Goal: Task Accomplishment & Management: Manage account settings

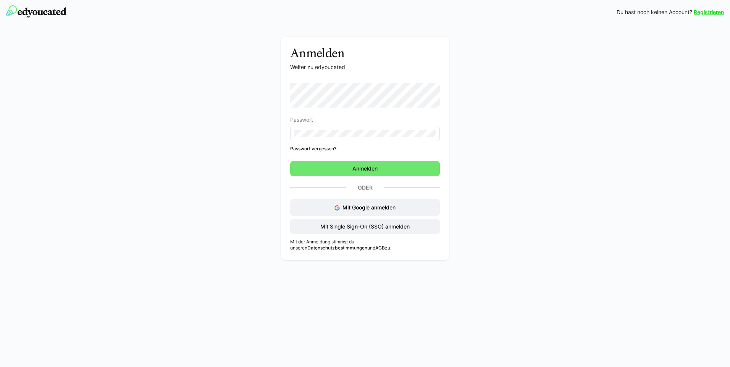
click at [264, 102] on div "Anmelden Weiter zu edyoucated Passwort Passwort vergessen? Anmelden Oder Mit Go…" at bounding box center [365, 150] width 430 height 227
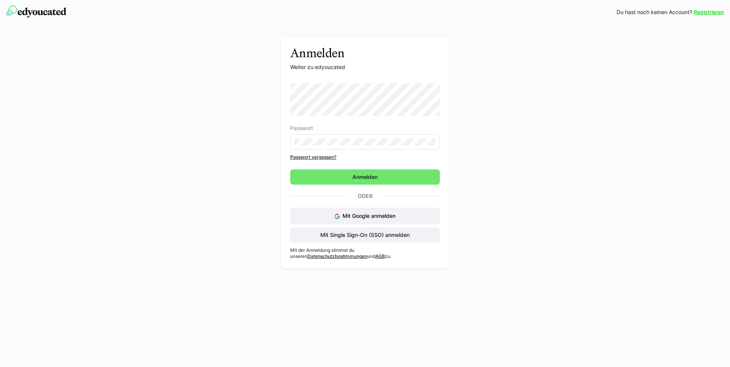
click at [256, 158] on div "Anmelden Weiter zu edyoucated Passwort Passwort vergessen? Anmelden Oder Mit Go…" at bounding box center [365, 155] width 430 height 236
click at [711, 232] on div "Anmelden Weiter zu edyoucated Passwort Passwort vergessen? Anmelden Oder Mit Go…" at bounding box center [365, 148] width 730 height 248
click at [604, 246] on div "Anmelden Weiter zu edyoucated Passwort Passwort vergessen? Anmelden Oder Mit Go…" at bounding box center [365, 148] width 730 height 248
click at [582, 179] on div "Anmelden Weiter zu edyoucated Passwort Passwort vergessen? Anmelden Oder Mit Go…" at bounding box center [365, 148] width 730 height 248
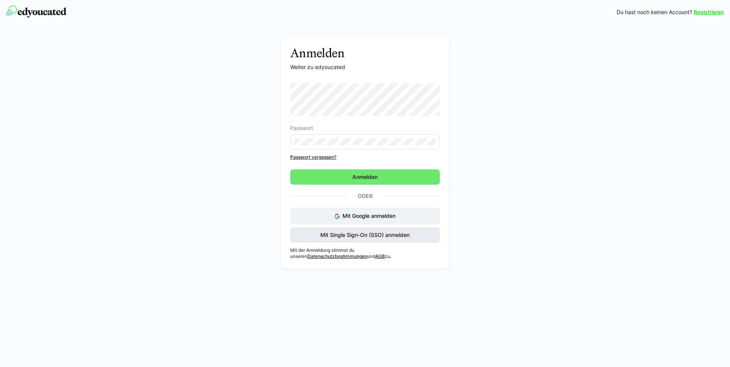
click at [382, 233] on span "Mit Single Sign-On (SSO) anmelden" at bounding box center [365, 235] width 92 height 8
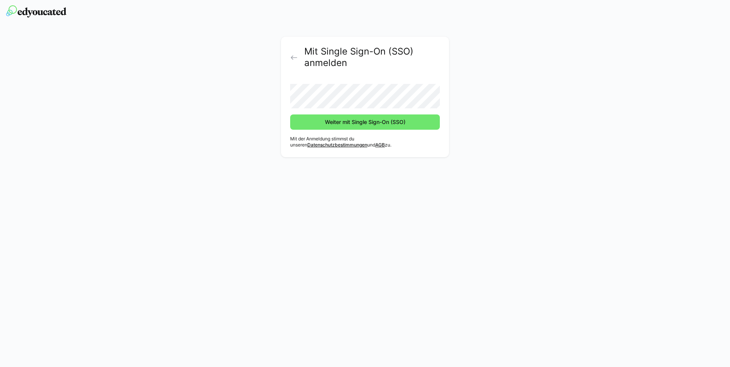
click at [294, 59] on eds-icon at bounding box center [294, 58] width 8 height 8
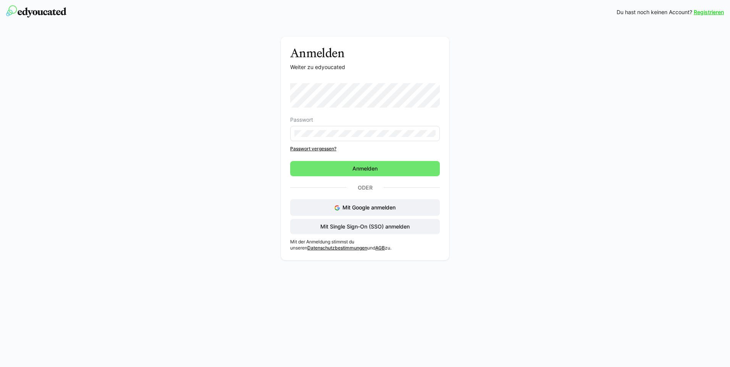
click at [250, 298] on div "Registrieren Du hast noch keinen Account? Registrieren Anmelden Weiter zu edyou…" at bounding box center [365, 183] width 730 height 367
click at [321, 227] on span "Mit Single Sign-On (SSO) anmelden" at bounding box center [365, 227] width 92 height 8
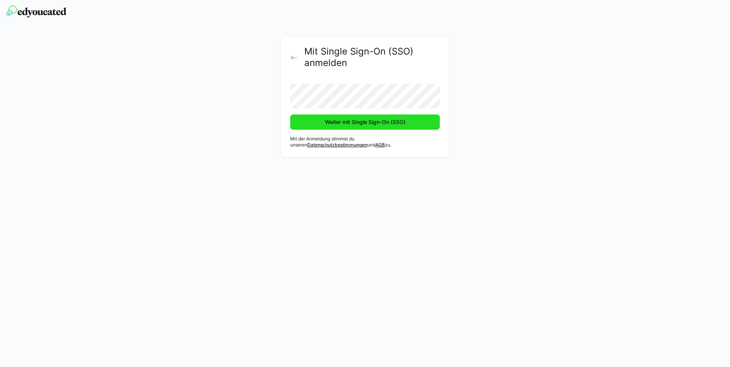
click at [326, 124] on span "Weiter mit Single Sign-On (SSO)" at bounding box center [365, 122] width 83 height 8
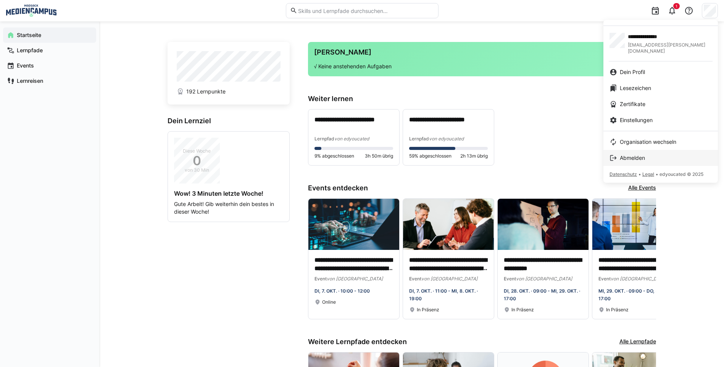
click at [654, 150] on link "Abmelden" at bounding box center [660, 158] width 114 height 16
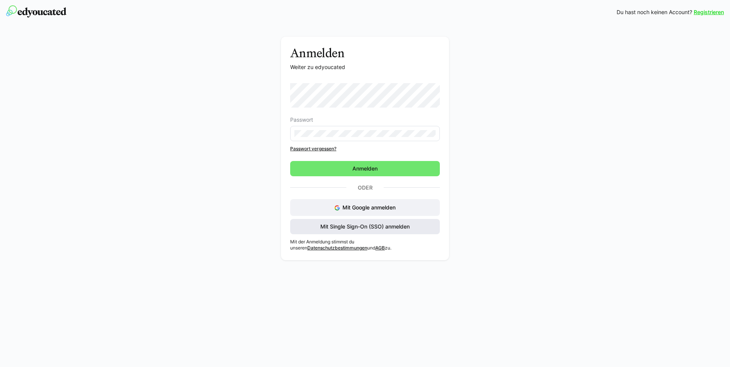
click at [356, 227] on span "Mit Single Sign-On (SSO) anmelden" at bounding box center [365, 227] width 92 height 8
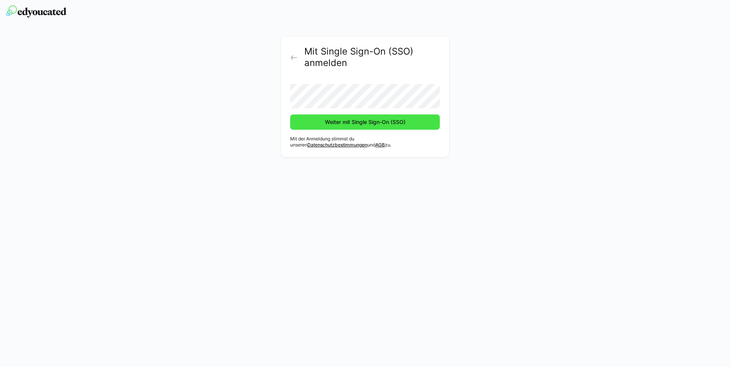
click at [337, 123] on span "Weiter mit Single Sign-On (SSO)" at bounding box center [365, 122] width 83 height 8
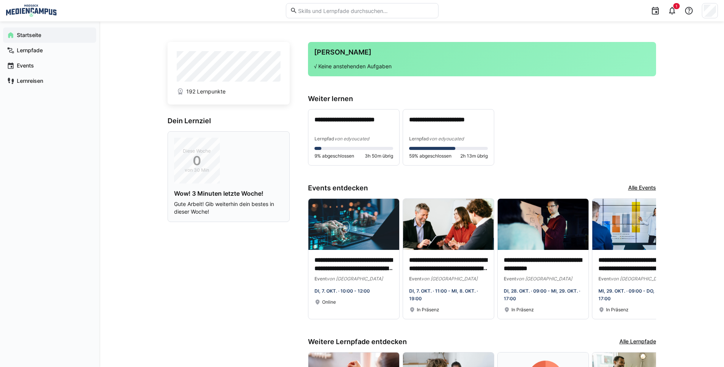
click at [256, 159] on div "Diese Woche 0 von 30 Min Wow! 3 Minuten letzte Woche! Gute Arbeit! Gib weiterhi…" at bounding box center [228, 177] width 109 height 78
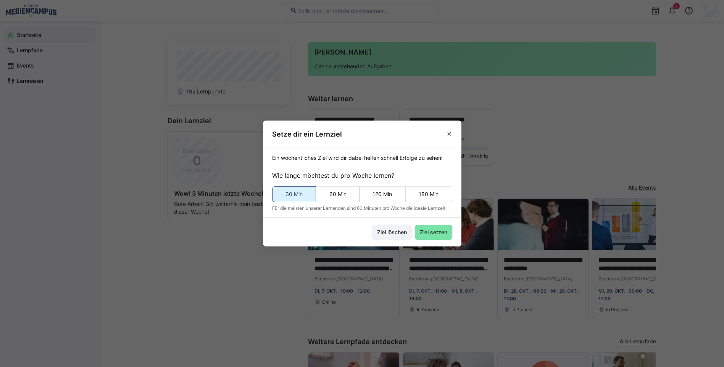
click at [290, 193] on eds-button-option "30 Min" at bounding box center [294, 194] width 44 height 16
click at [437, 234] on span "Ziel setzen" at bounding box center [434, 233] width 30 height 8
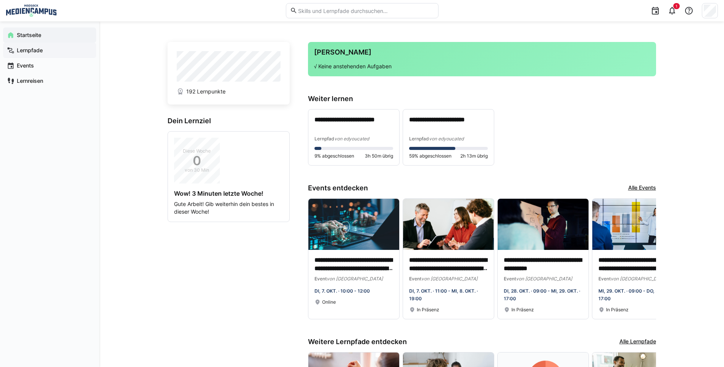
click at [58, 48] on span "Lernpfade" at bounding box center [54, 51] width 77 height 8
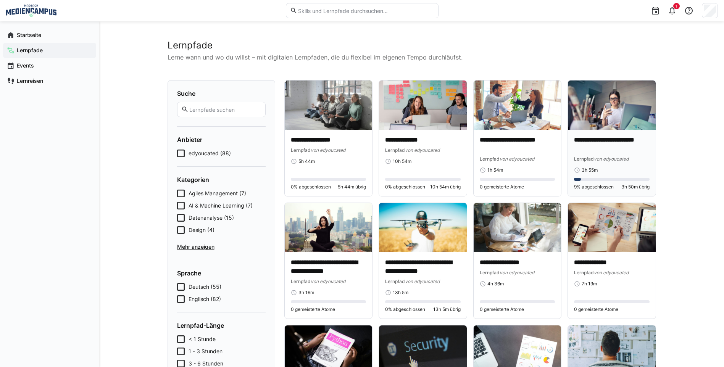
click at [595, 139] on p "**********" at bounding box center [612, 145] width 76 height 18
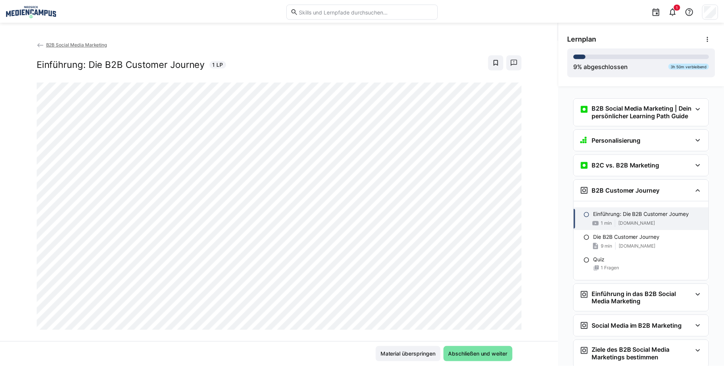
scroll to position [53, 0]
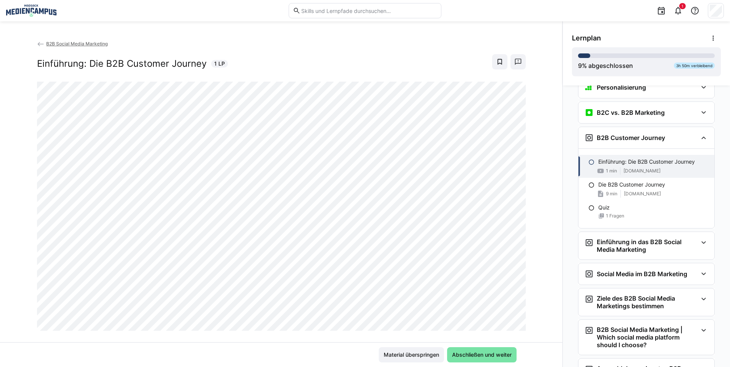
click at [69, 46] on span "B2B Social Media Marketing" at bounding box center [76, 44] width 61 height 6
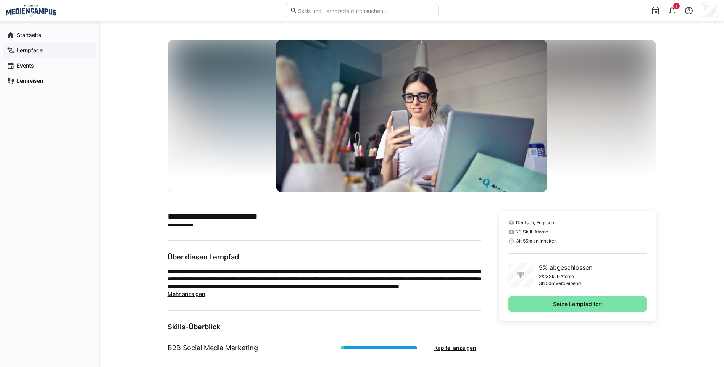
click at [37, 54] on div "Lernpfade" at bounding box center [49, 50] width 93 height 15
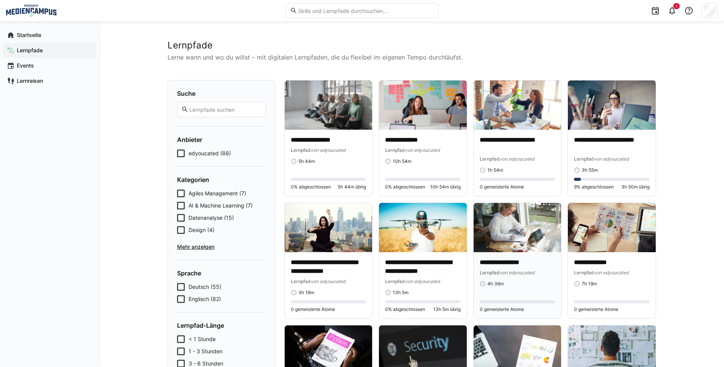
scroll to position [38, 0]
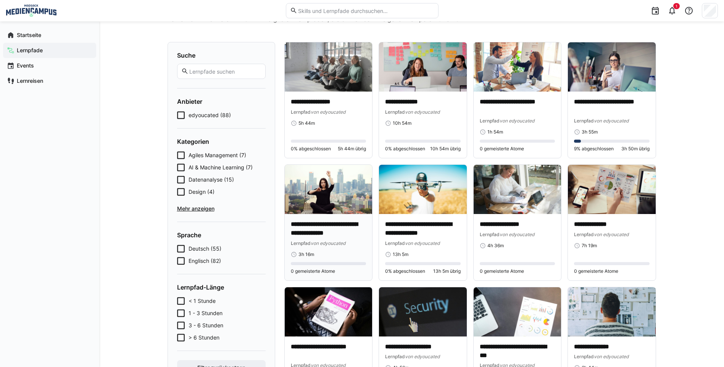
click at [349, 233] on p "**********" at bounding box center [329, 229] width 76 height 18
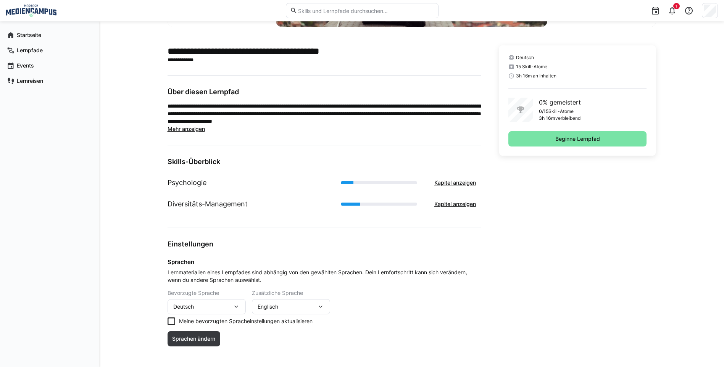
scroll to position [172, 0]
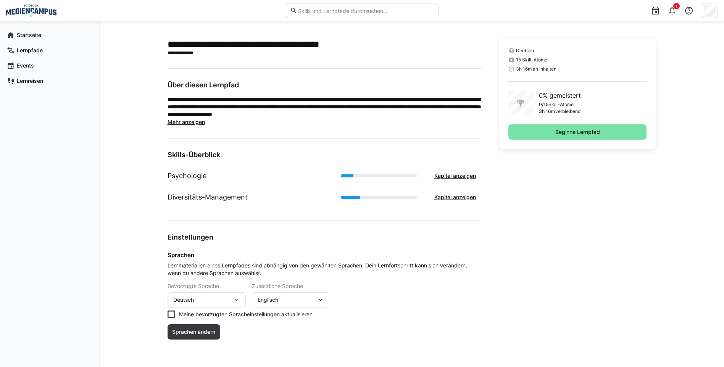
click at [282, 303] on div "Englisch" at bounding box center [287, 300] width 59 height 7
click at [280, 339] on div "Keine" at bounding box center [291, 336] width 66 height 8
click at [364, 294] on div "Bevorzugte Sprache Deutsch Zusätzliche Sprache Zusätzliche Sprache Englisch" at bounding box center [324, 295] width 313 height 24
click at [215, 332] on span "Sprachen ändern" at bounding box center [193, 332] width 45 height 8
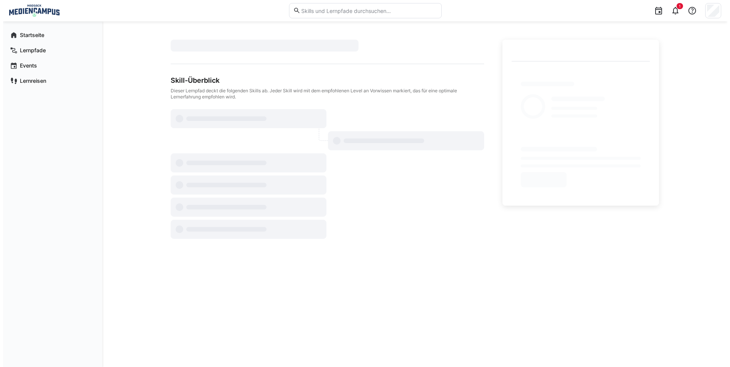
scroll to position [0, 0]
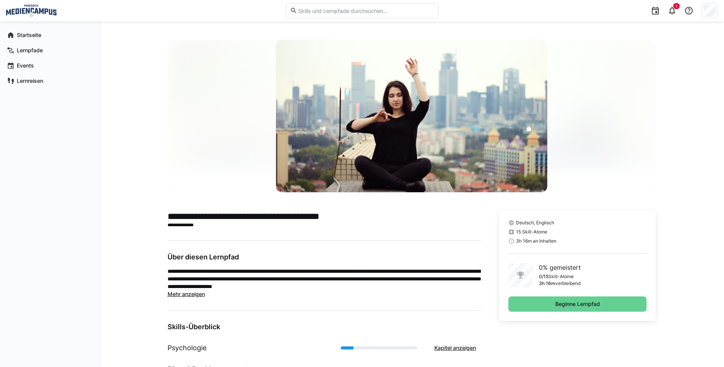
click at [521, 303] on span "Beginne Lernpfad" at bounding box center [577, 304] width 139 height 15
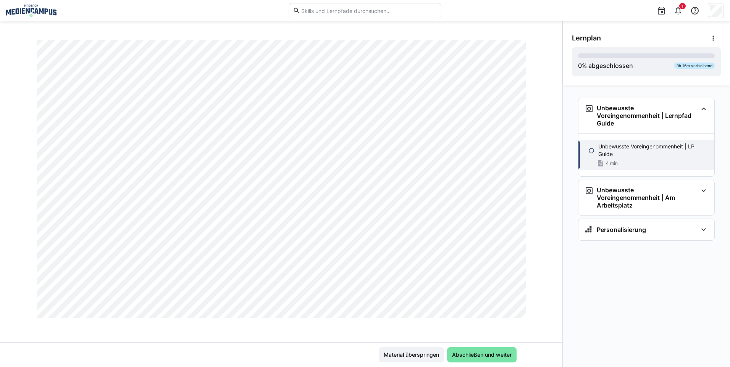
scroll to position [434, 0]
click at [476, 353] on span "Abschließen und weiter" at bounding box center [482, 355] width 62 height 8
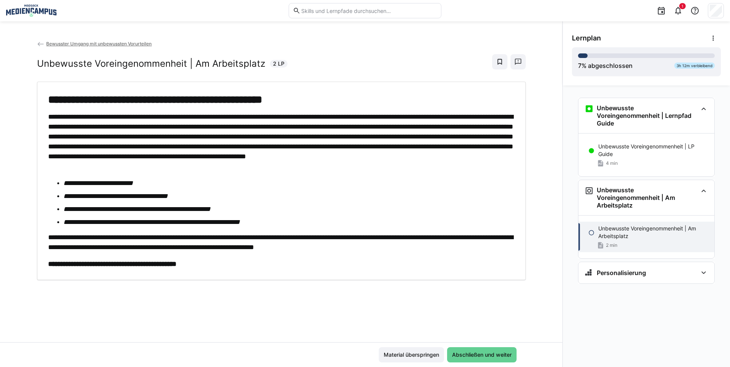
click at [485, 358] on span "Abschließen und weiter" at bounding box center [482, 355] width 62 height 8
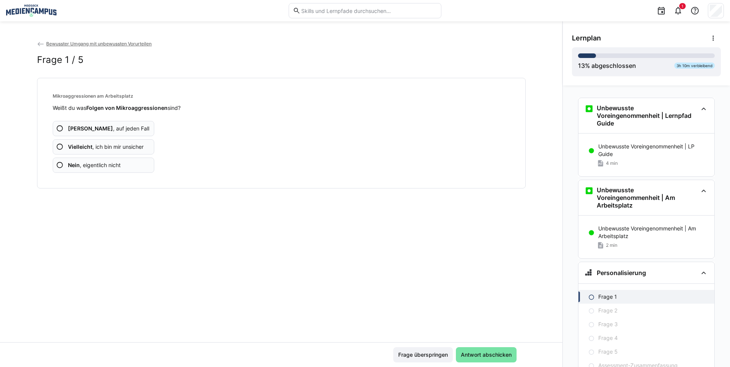
click at [133, 148] on span "Vielleicht , ich bin mir unsicher" at bounding box center [106, 147] width 76 height 8
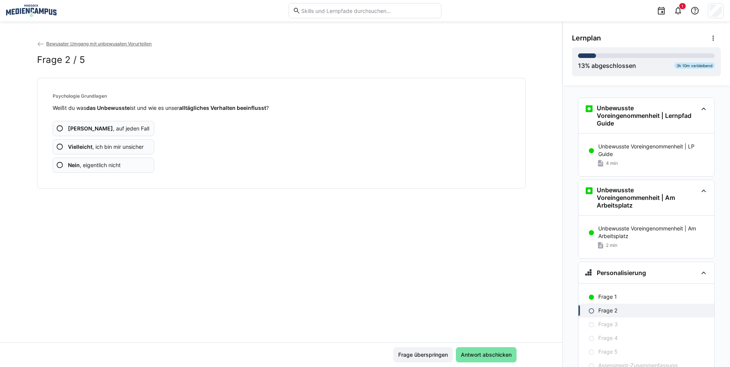
click at [130, 143] on span "Vielleicht , ich bin mir unsicher" at bounding box center [106, 147] width 76 height 8
click at [120, 128] on app-assessment-question-radio "Ja , auf jeden Fall" at bounding box center [104, 128] width 102 height 15
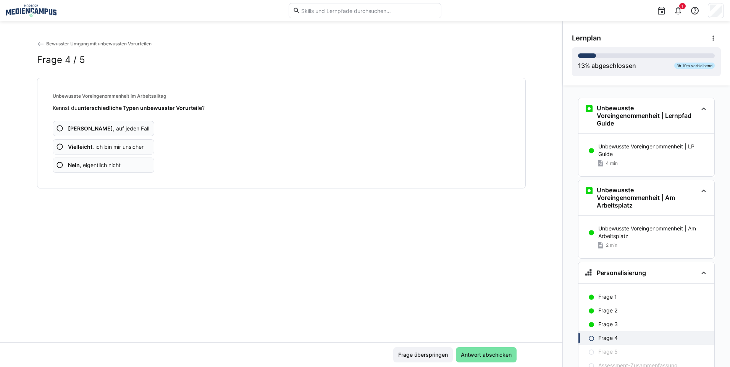
click at [123, 162] on app-assessment-question-radio "Nein , eigentlich nicht" at bounding box center [104, 165] width 102 height 15
click at [131, 149] on span "Vielleicht , ich bin mir unsicher" at bounding box center [106, 147] width 76 height 8
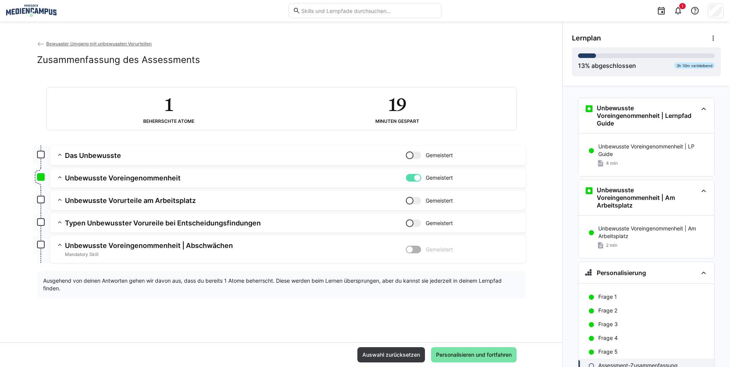
click at [413, 176] on div at bounding box center [417, 178] width 8 height 8
click at [410, 177] on div at bounding box center [410, 178] width 8 height 8
click at [453, 355] on span "Personalisieren und fortfahren" at bounding box center [474, 355] width 78 height 8
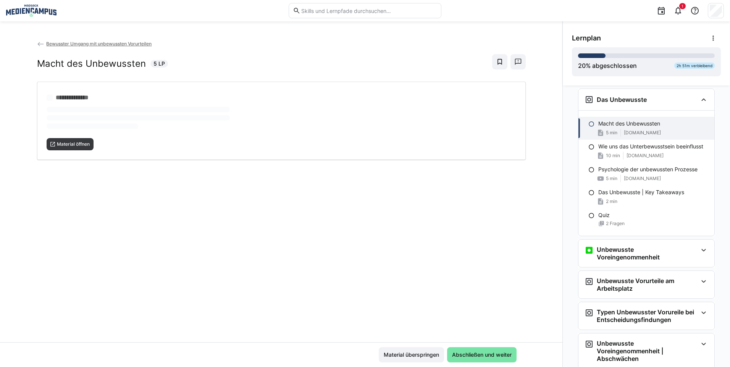
scroll to position [202, 0]
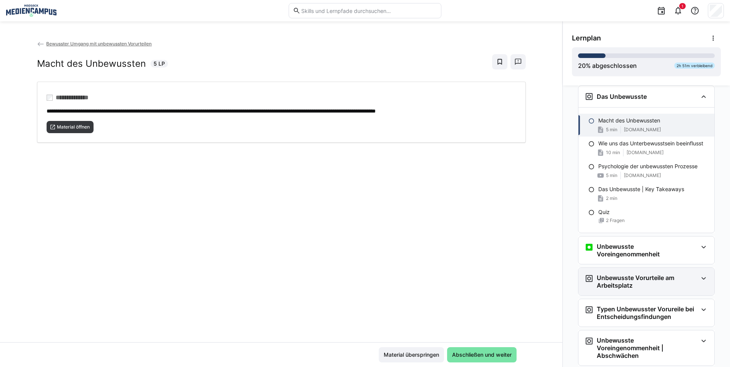
click at [637, 281] on h3 "Unbewusste Vorurteile am Arbeitsplatz" at bounding box center [647, 281] width 101 height 15
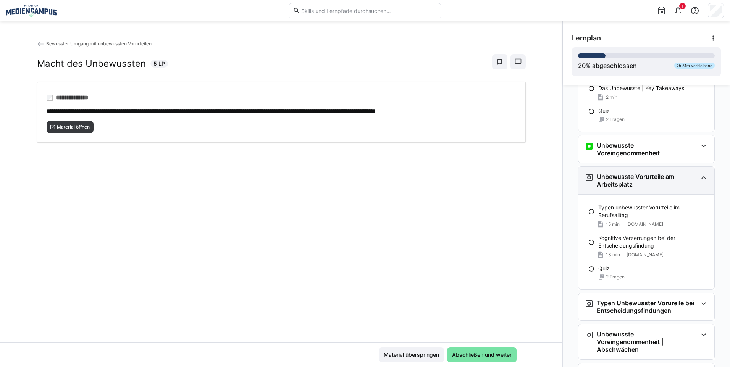
scroll to position [316, 0]
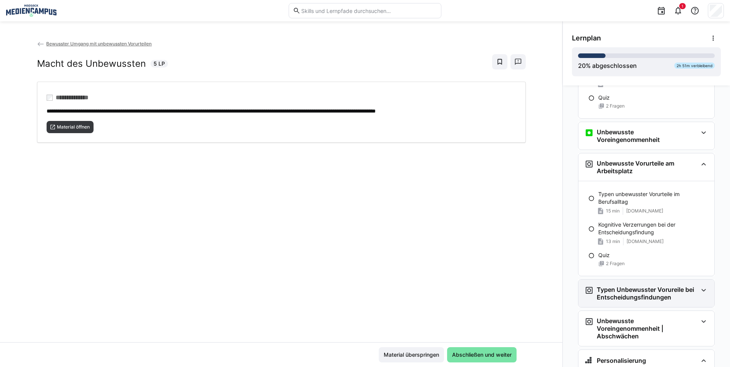
click at [650, 292] on h3 "Typen Unbewusster Vorureile bei Entscheidungsfindungen" at bounding box center [647, 293] width 101 height 15
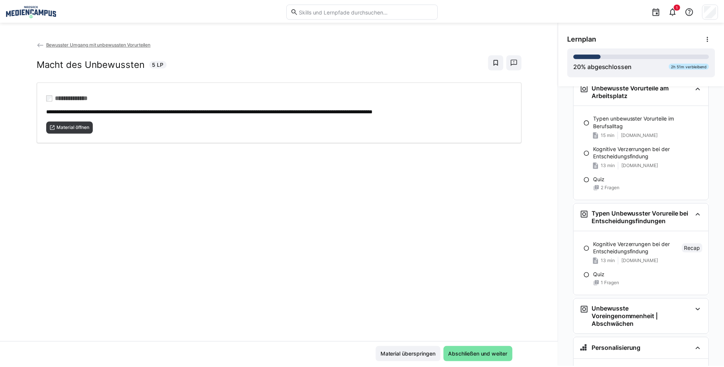
scroll to position [392, 0]
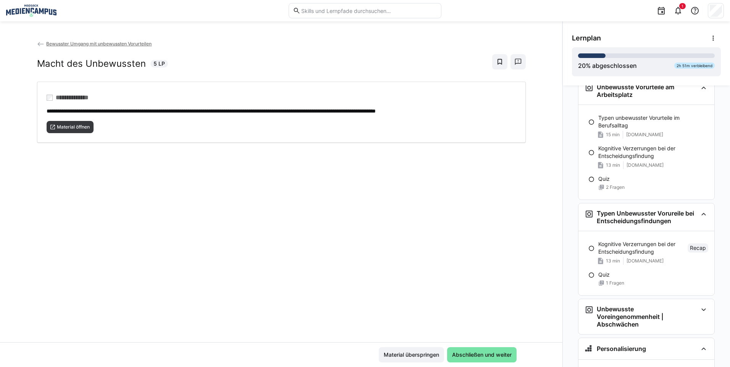
click at [117, 46] on span "Bewusster Umgang mit unbewussten Vorurteilen" at bounding box center [98, 44] width 105 height 6
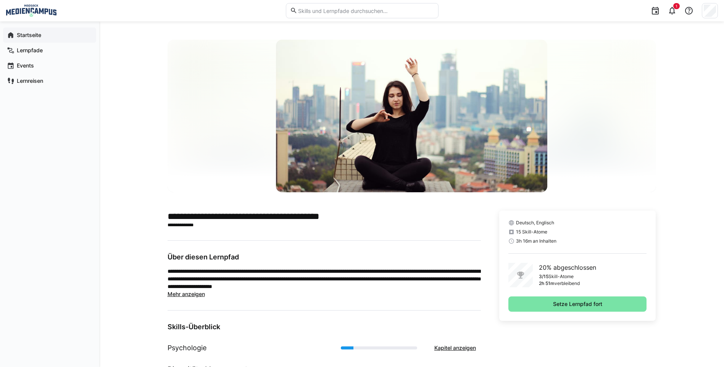
click at [50, 38] on span "Startseite" at bounding box center [54, 35] width 77 height 8
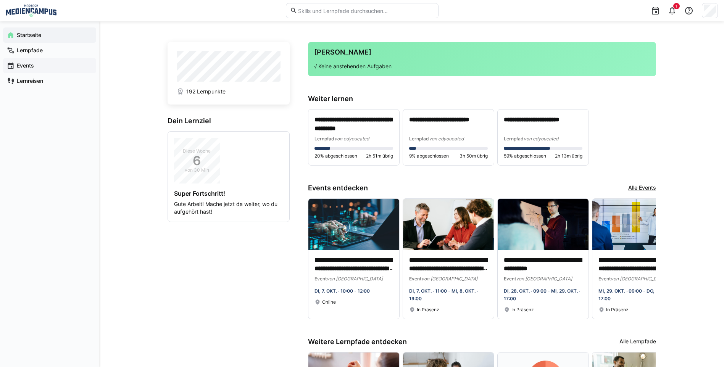
click at [58, 66] on span "Events" at bounding box center [54, 66] width 77 height 8
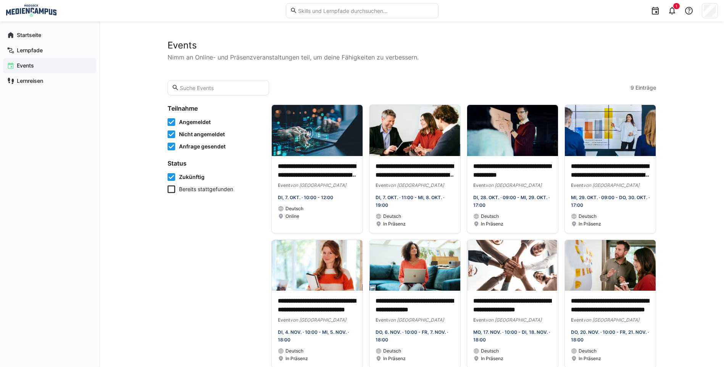
scroll to position [38, 0]
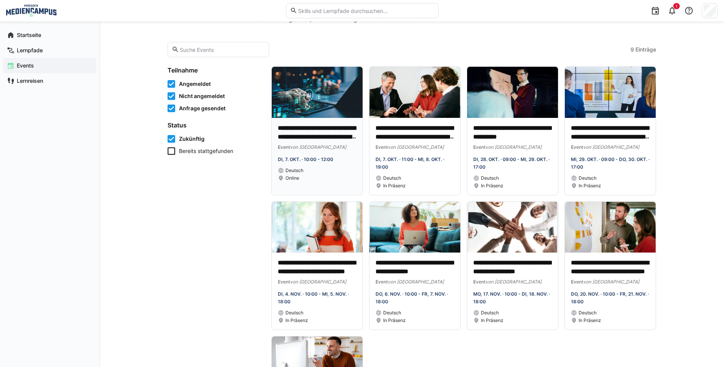
click at [331, 135] on p "**********" at bounding box center [317, 133] width 79 height 18
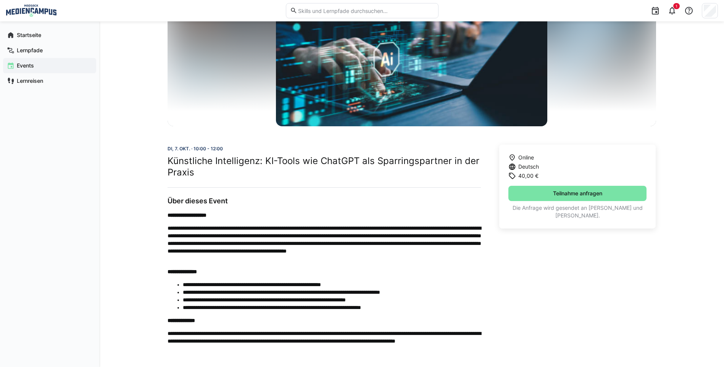
scroll to position [84, 0]
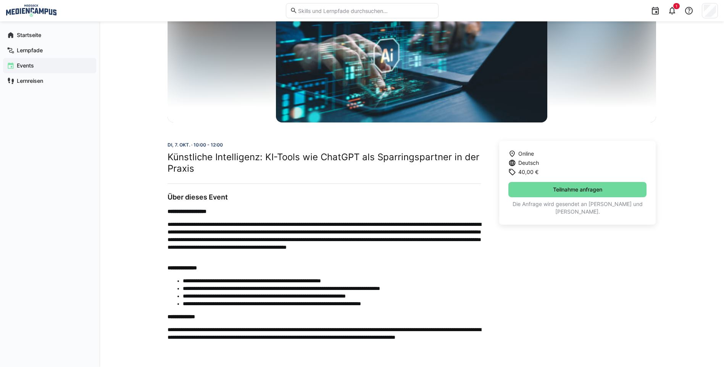
click at [538, 186] on span "Teilnahme anfragen" at bounding box center [577, 189] width 139 height 15
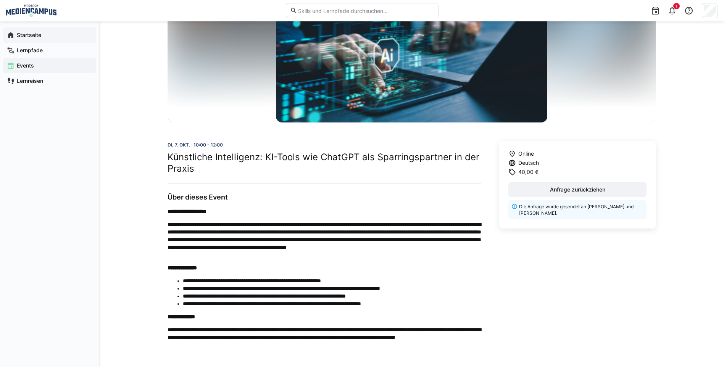
click at [75, 35] on span "Startseite" at bounding box center [54, 35] width 77 height 8
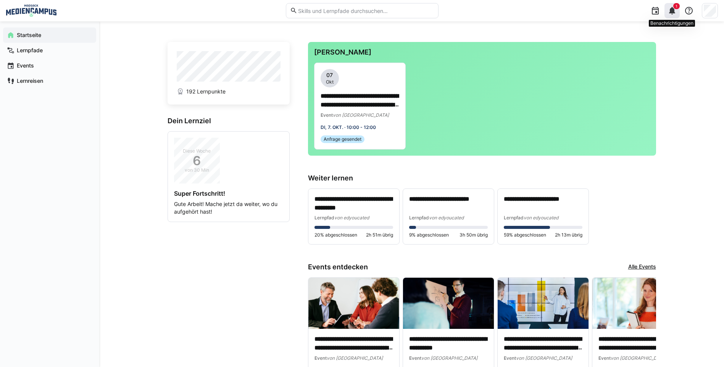
click at [676, 6] on span "1" at bounding box center [677, 6] width 2 height 5
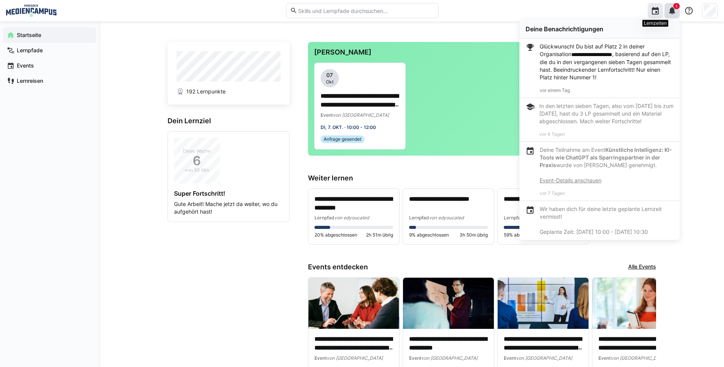
click at [659, 6] on eds-icon at bounding box center [655, 10] width 9 height 9
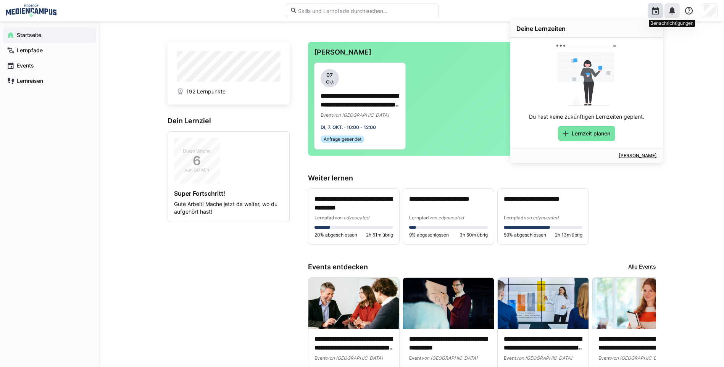
click at [670, 6] on eds-icon at bounding box center [671, 10] width 9 height 9
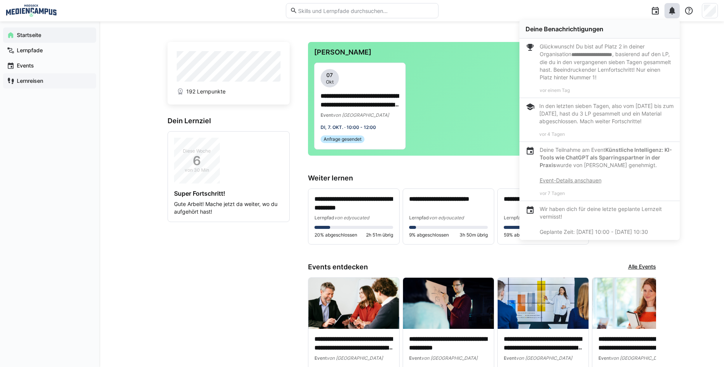
click at [0, 0] on app-navigation-label "Lernreisen" at bounding box center [0, 0] width 0 height 0
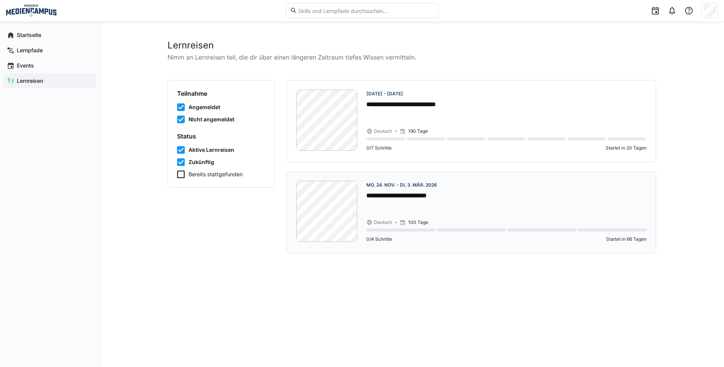
click at [523, 197] on p "**********" at bounding box center [506, 196] width 280 height 9
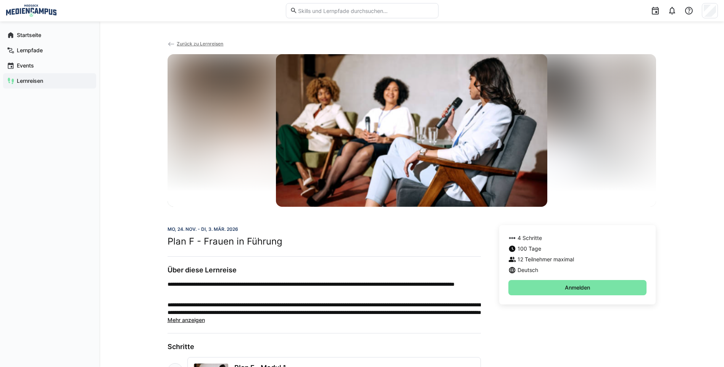
click at [171, 319] on span "Mehr anzeigen" at bounding box center [186, 320] width 37 height 6
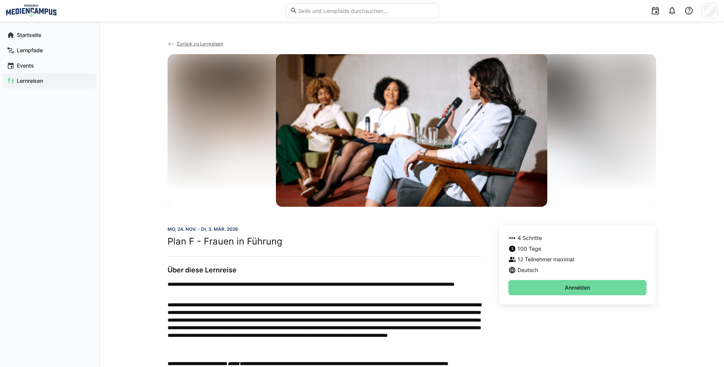
click at [527, 283] on span "Anmelden" at bounding box center [577, 287] width 139 height 15
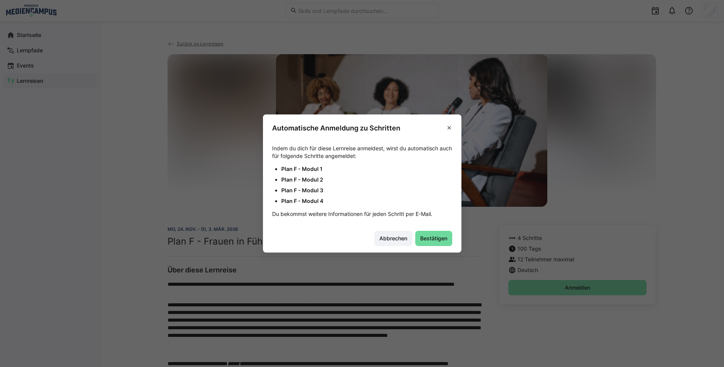
click at [443, 241] on span "Bestätigen" at bounding box center [433, 239] width 29 height 8
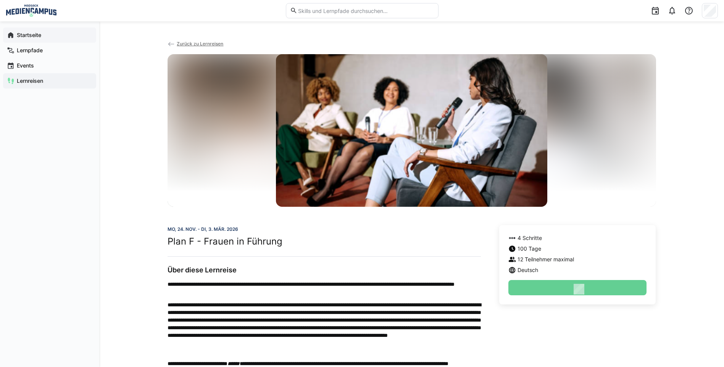
click at [62, 38] on span "Startseite" at bounding box center [54, 35] width 77 height 8
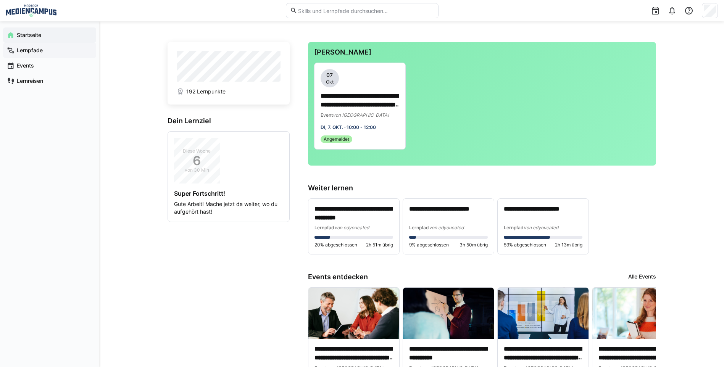
click at [72, 54] on span "Lernpfade" at bounding box center [54, 51] width 77 height 8
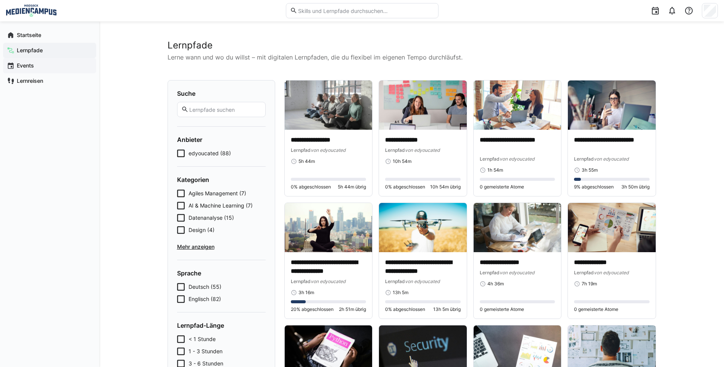
click at [65, 69] on span "Events" at bounding box center [54, 66] width 77 height 8
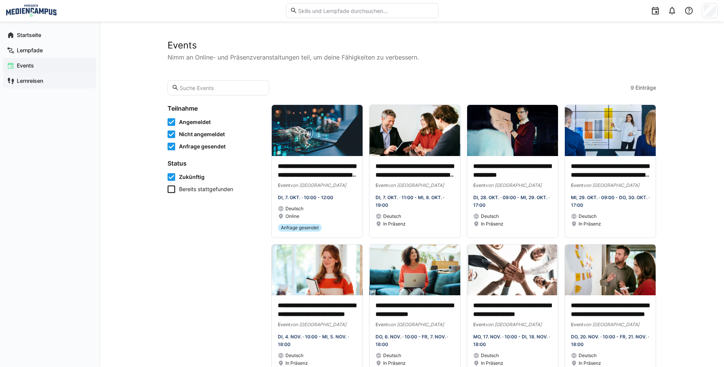
click at [60, 81] on span "Lernreisen" at bounding box center [54, 81] width 77 height 8
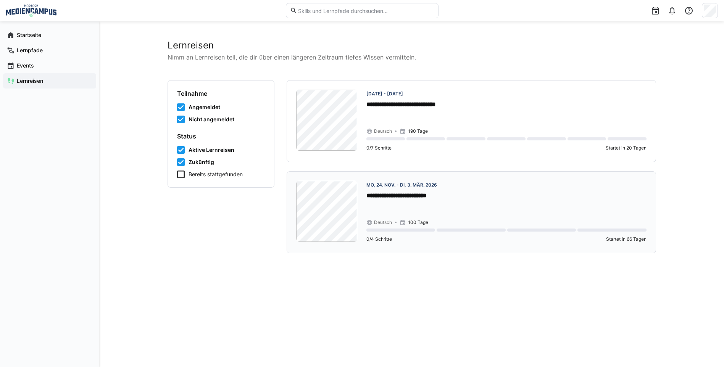
click at [469, 188] on app-day-range-label "Mo, 24. Nov. - Di, 3. Mär. 2026" at bounding box center [506, 185] width 280 height 8
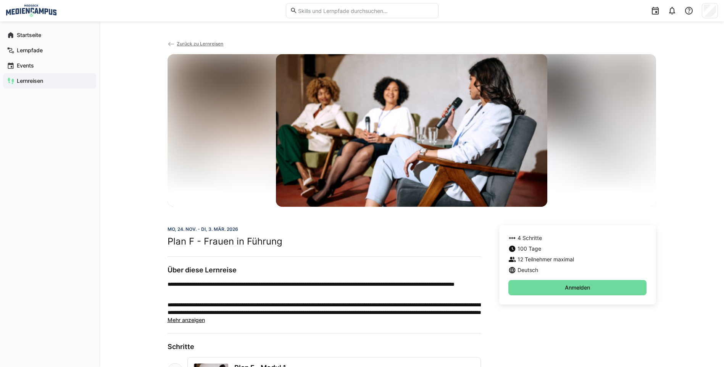
click at [533, 282] on span "Anmelden" at bounding box center [577, 287] width 139 height 15
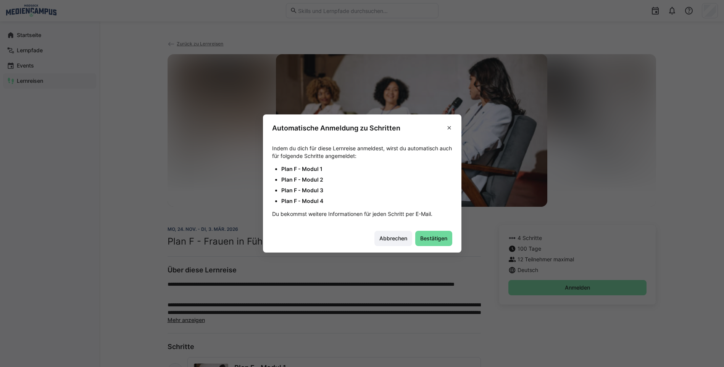
click at [426, 236] on span "Bestätigen" at bounding box center [433, 239] width 29 height 8
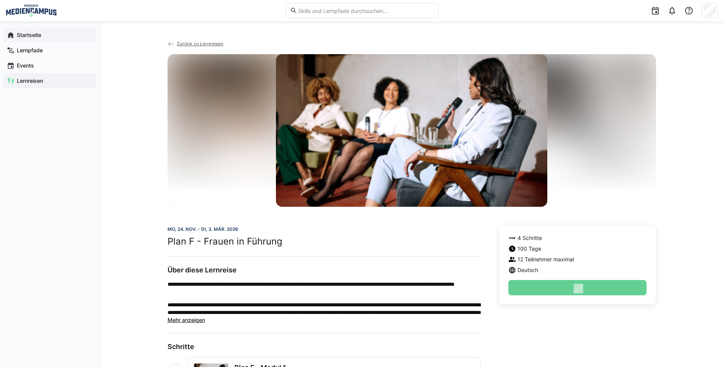
click at [61, 34] on span "Startseite" at bounding box center [54, 35] width 77 height 8
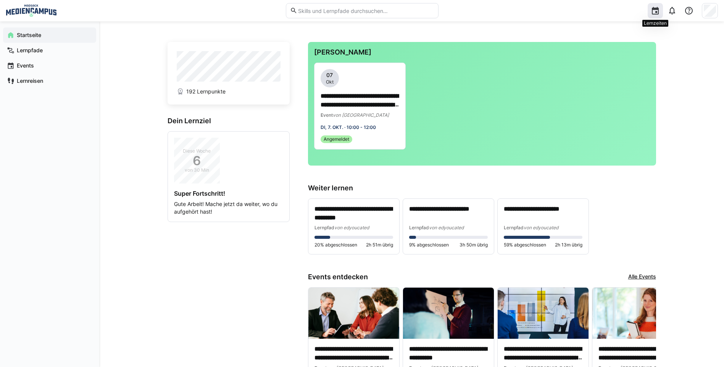
click at [661, 8] on div at bounding box center [655, 10] width 15 height 15
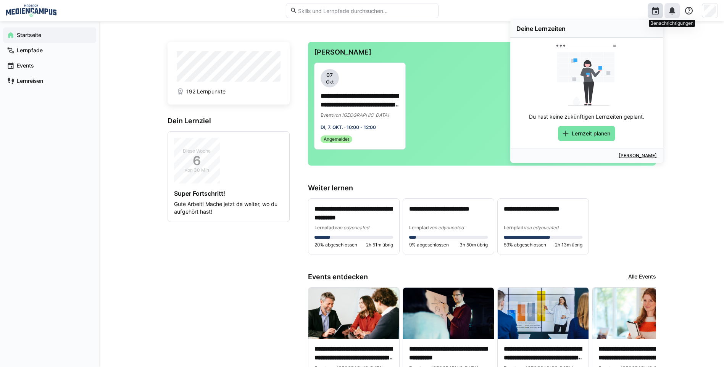
click at [677, 10] on div at bounding box center [671, 10] width 15 height 15
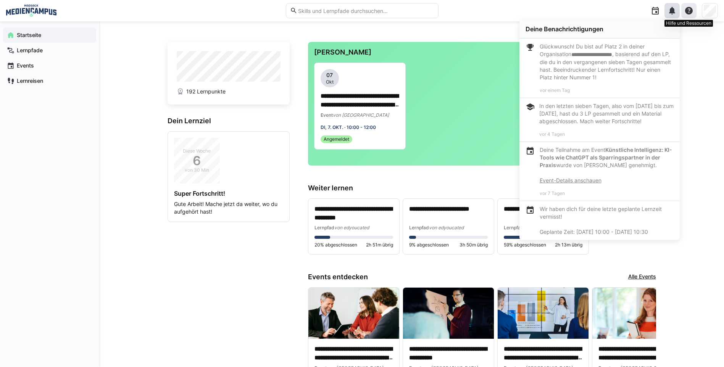
click at [684, 8] on eds-icon at bounding box center [688, 10] width 9 height 9
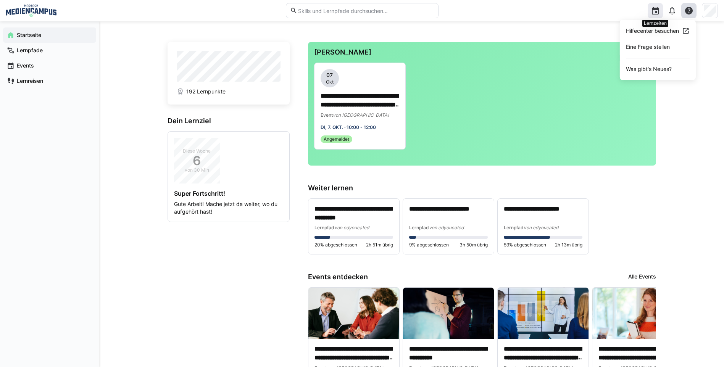
click at [650, 6] on div at bounding box center [655, 10] width 15 height 15
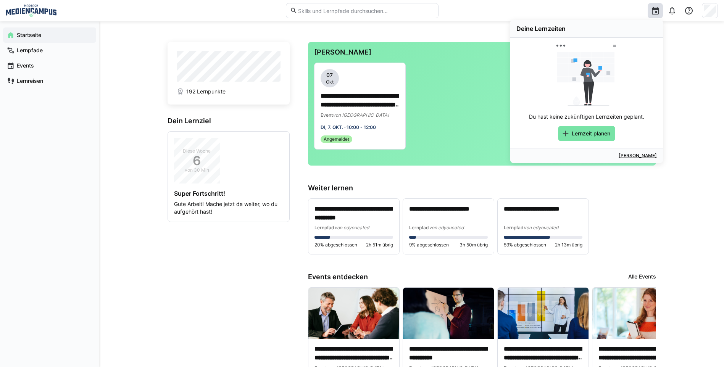
click at [223, 245] on app-home-left "192 Lernpunkte Dein Lernziel Diese Woche 6 von 30 Min Super Fortschritt! Gute A…" at bounding box center [229, 306] width 122 height 528
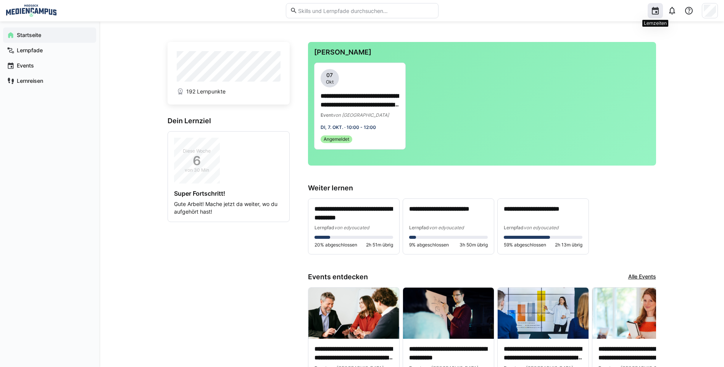
click at [652, 8] on eds-icon at bounding box center [655, 10] width 9 height 9
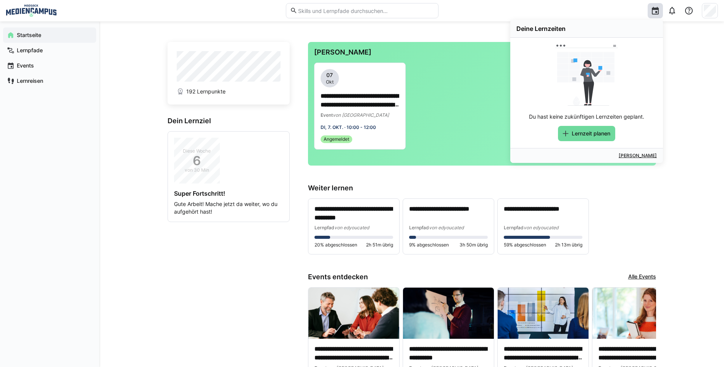
click at [601, 131] on span "Lernzeit planen" at bounding box center [591, 134] width 41 height 8
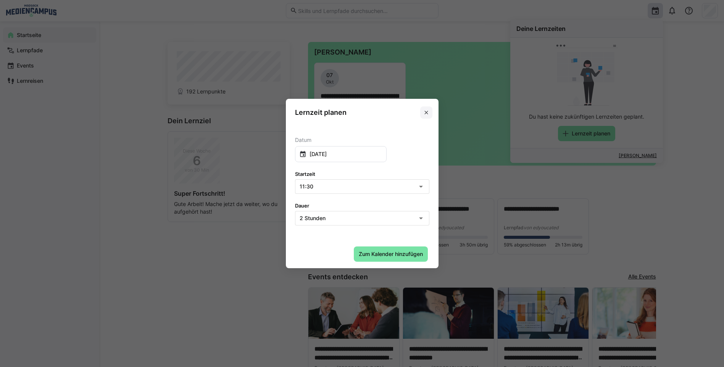
click at [426, 109] on span at bounding box center [426, 112] width 12 height 12
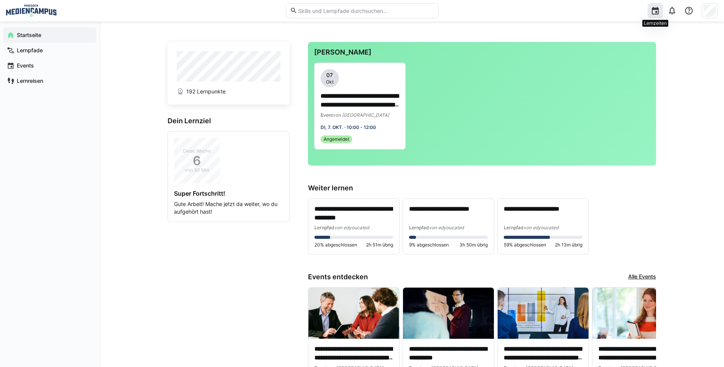
click at [655, 4] on div at bounding box center [655, 10] width 15 height 15
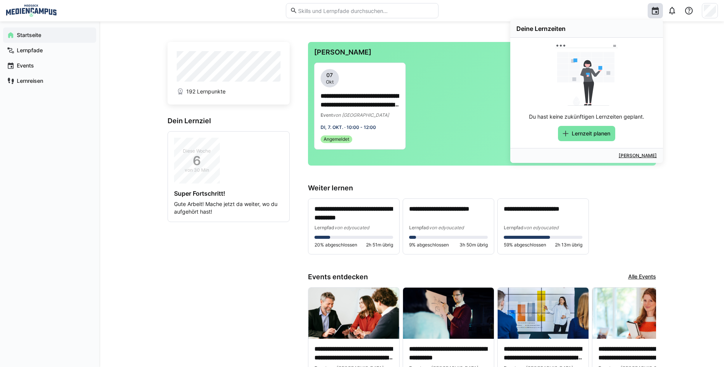
click at [630, 155] on link "Kalender öffnen" at bounding box center [638, 156] width 38 height 6
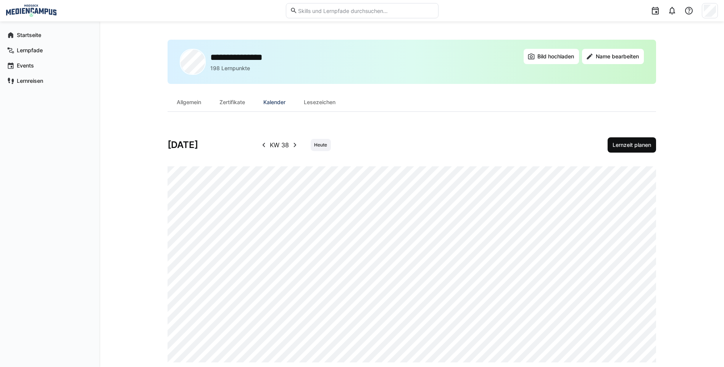
click at [618, 143] on span "Lernzeit planen" at bounding box center [631, 145] width 41 height 8
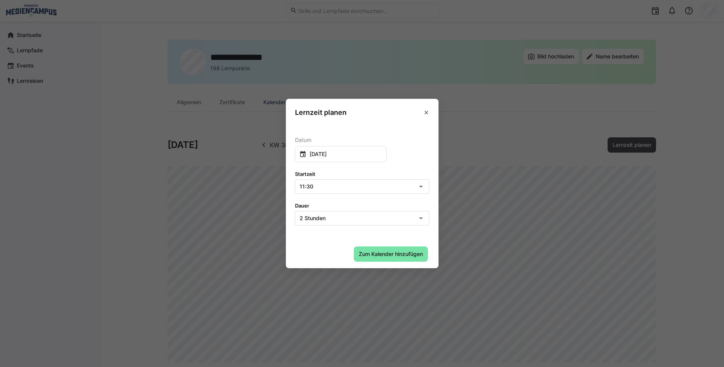
click at [382, 221] on div "2 Stunden" at bounding box center [362, 218] width 134 height 14
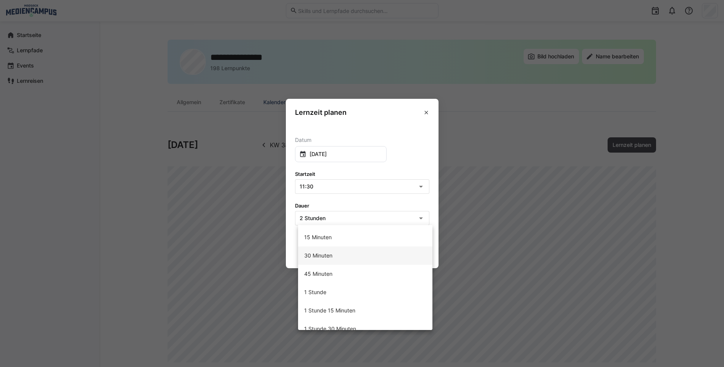
click at [356, 259] on mat-option "30 Minuten" at bounding box center [365, 256] width 134 height 18
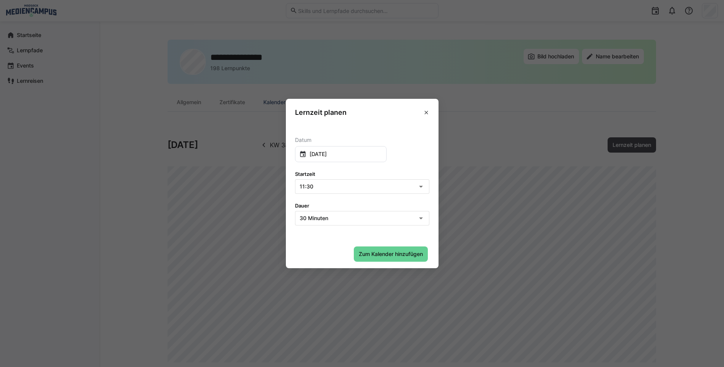
click at [407, 257] on span "Zum Kalender hinzufügen" at bounding box center [391, 254] width 66 height 8
click at [545, 274] on eds-dialog "Lernzeit bearbeiten Datum 20. September 2025 Startzeit 11:30 Dauer 30 Minuten L…" at bounding box center [362, 183] width 724 height 367
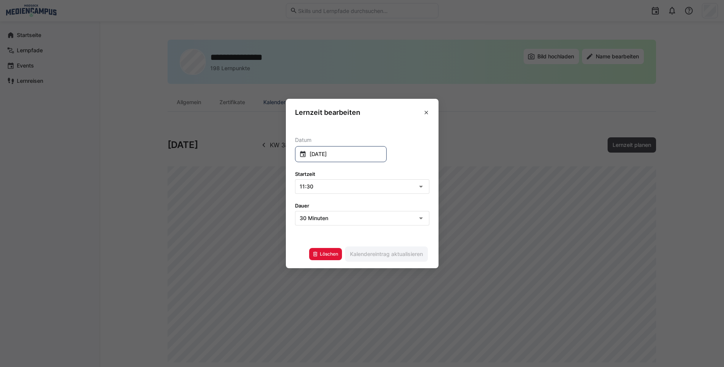
click at [371, 158] on input "20. September 2025" at bounding box center [344, 154] width 76 height 8
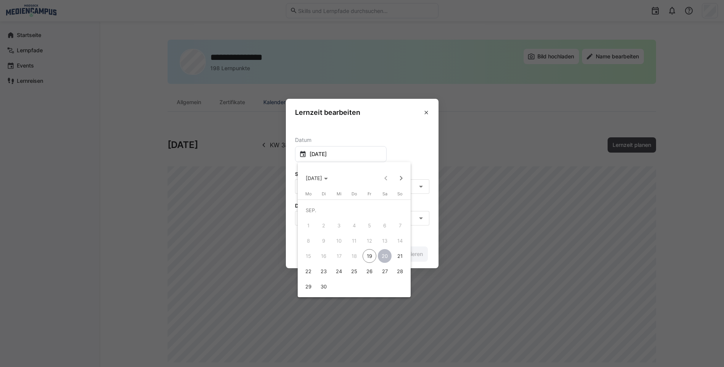
click at [366, 254] on span "19" at bounding box center [370, 256] width 14 height 14
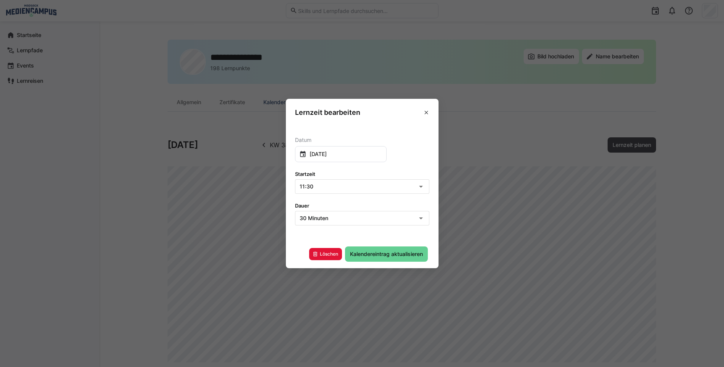
click at [357, 253] on span "Kalendereintrag aktualisieren" at bounding box center [386, 254] width 75 height 8
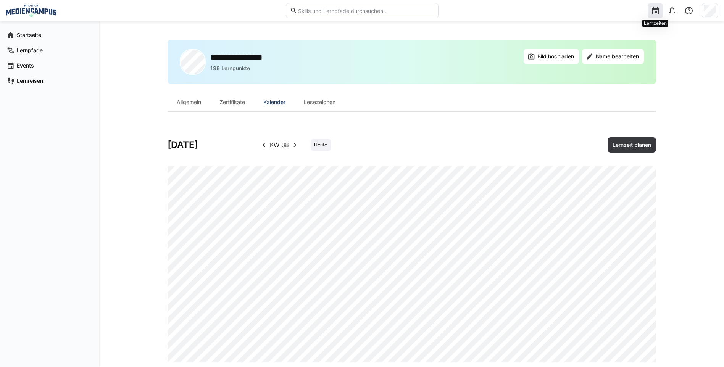
click at [660, 6] on div at bounding box center [655, 10] width 15 height 15
click at [645, 141] on span "Lernzeit planen" at bounding box center [632, 144] width 48 height 15
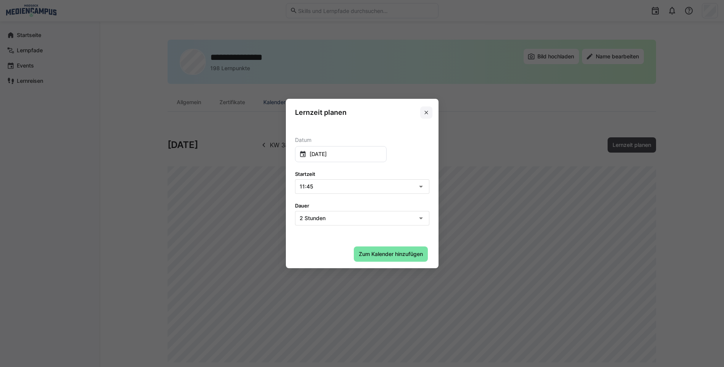
click at [432, 112] on span at bounding box center [426, 112] width 12 height 12
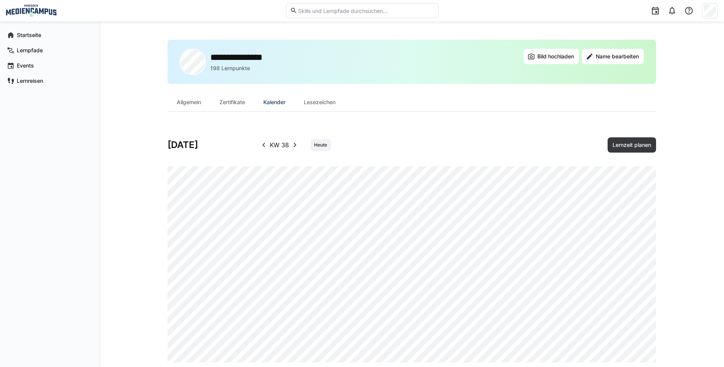
click at [115, 212] on div "**********" at bounding box center [411, 201] width 625 height 360
click at [118, 206] on div "**********" at bounding box center [411, 201] width 625 height 360
click at [83, 120] on div "Startseite Lernpfade Events Lernreisen" at bounding box center [49, 194] width 99 height 346
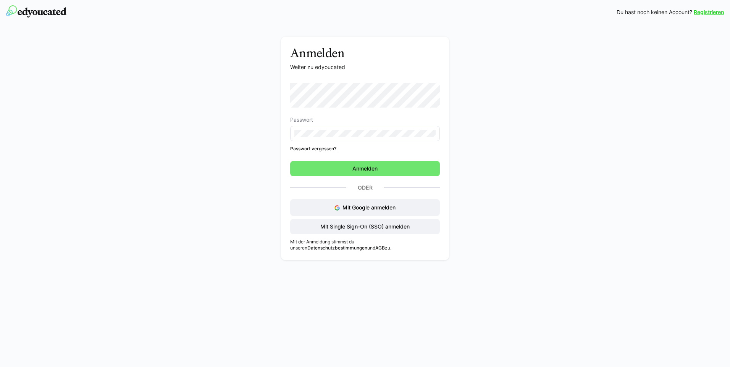
click at [281, 182] on div "Anmelden Weiter zu edyoucated Passwort Passwort vergessen? Anmelden Oder Mit Go…" at bounding box center [365, 149] width 168 height 224
click at [313, 223] on span "Mit Single Sign-On (SSO) anmelden" at bounding box center [365, 226] width 150 height 15
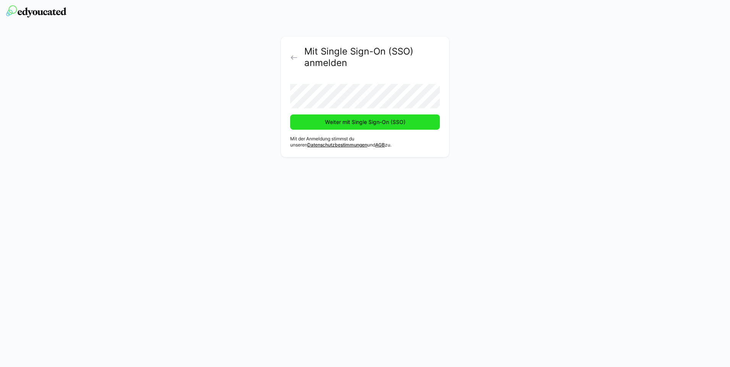
click at [321, 126] on span "Weiter mit Single Sign-On (SSO)" at bounding box center [365, 121] width 150 height 15
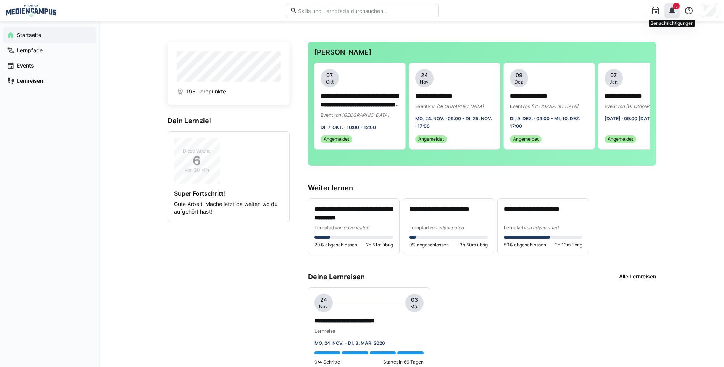
click at [676, 11] on eds-icon at bounding box center [671, 10] width 9 height 9
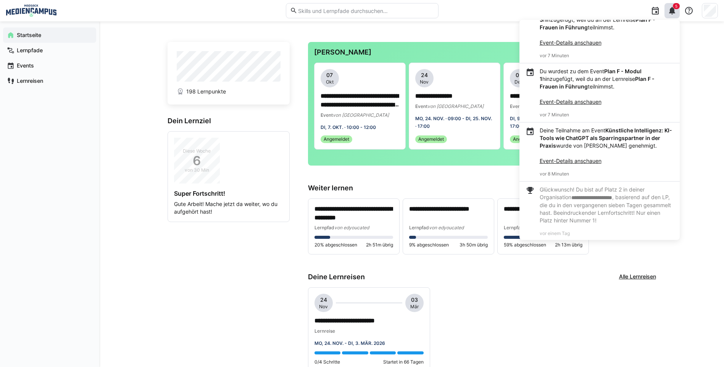
scroll to position [114, 0]
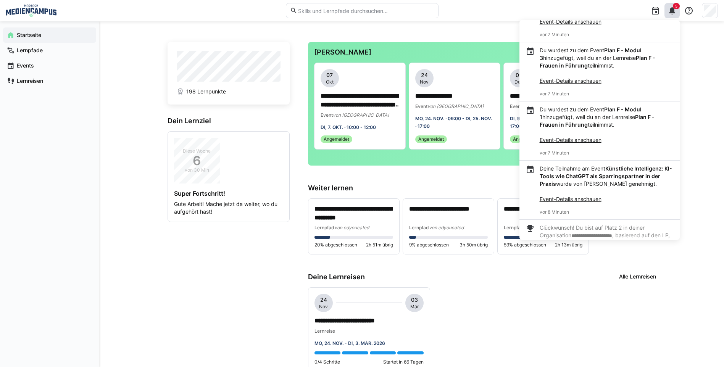
click at [144, 317] on div "**********" at bounding box center [411, 363] width 625 height 685
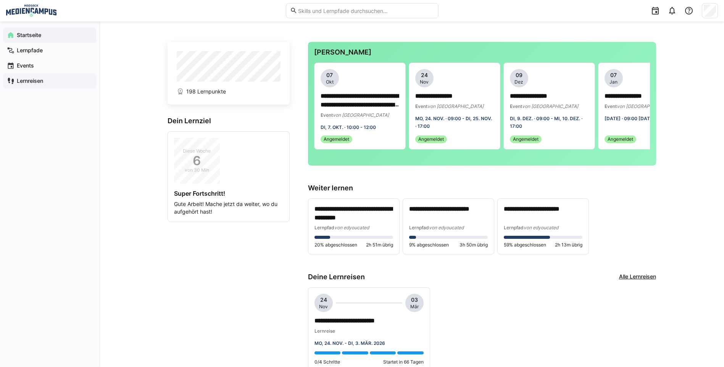
click at [47, 79] on span "Lernreisen" at bounding box center [54, 81] width 77 height 8
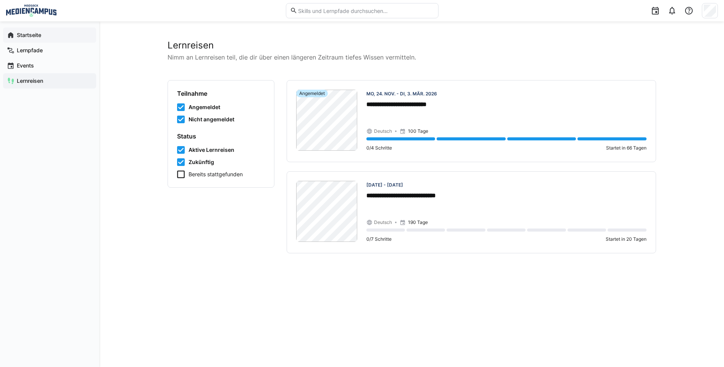
click at [48, 33] on span "Startseite" at bounding box center [54, 35] width 77 height 8
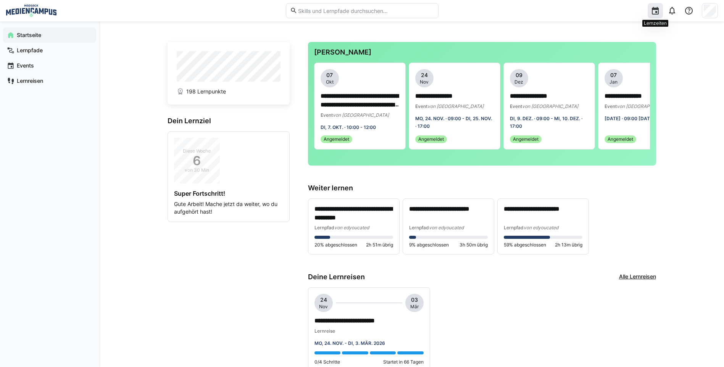
click at [658, 16] on div at bounding box center [655, 10] width 15 height 15
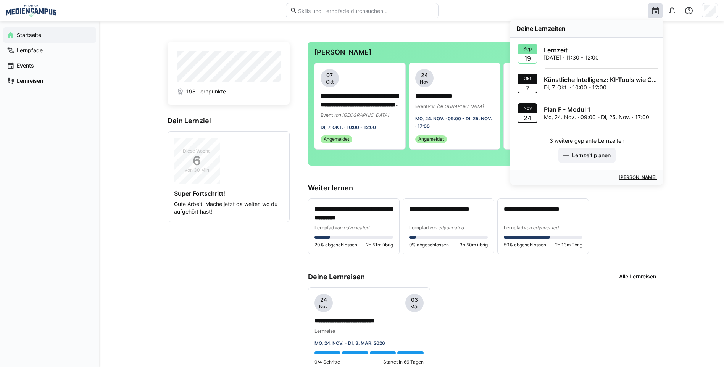
click at [599, 57] on p "[DATE] · 11:30 - 12:00" at bounding box center [571, 58] width 55 height 8
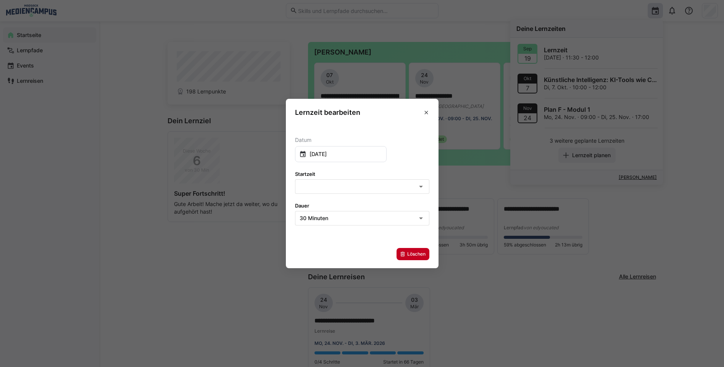
click at [408, 252] on span "Löschen" at bounding box center [413, 254] width 27 height 6
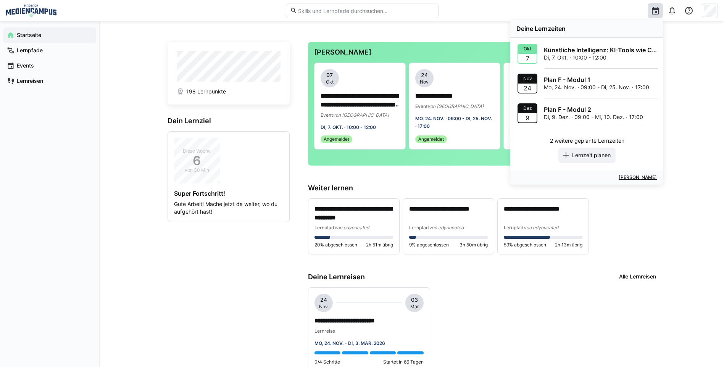
click at [684, 101] on div "**********" at bounding box center [411, 363] width 625 height 685
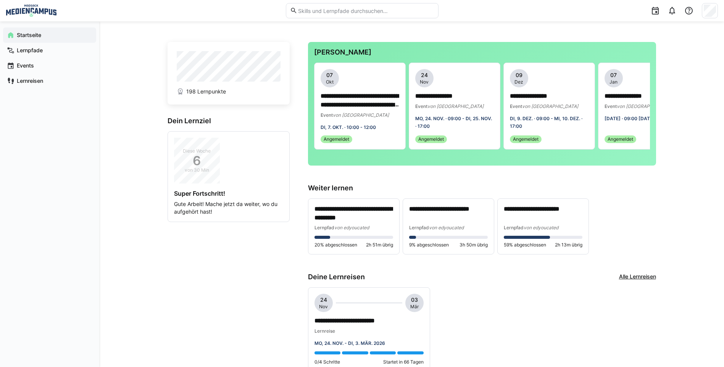
click at [424, 281] on div "Deine Lernreisen Alle Lernreisen" at bounding box center [482, 277] width 348 height 8
click at [656, 6] on eds-icon at bounding box center [655, 10] width 9 height 9
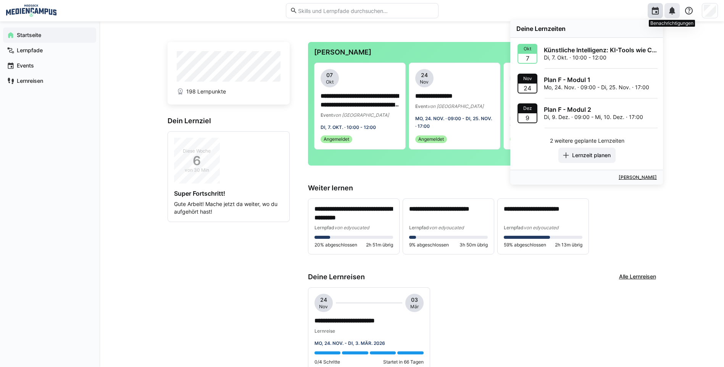
click at [669, 6] on eds-icon at bounding box center [671, 10] width 9 height 9
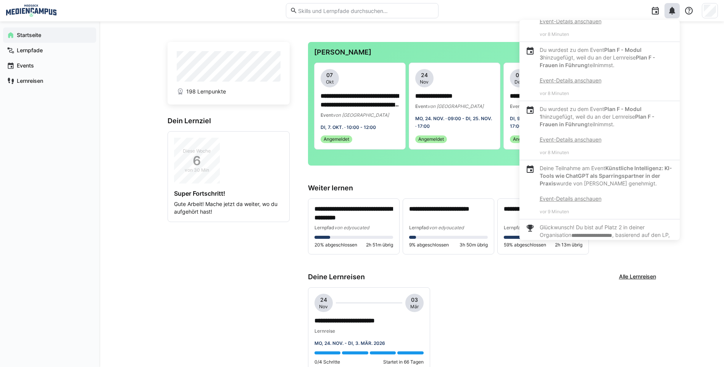
scroll to position [114, 0]
click at [658, 9] on eds-icon at bounding box center [655, 10] width 9 height 9
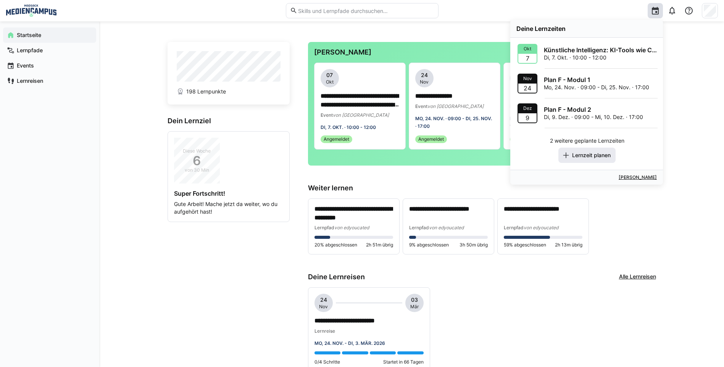
click at [582, 152] on span "Lernzeit planen" at bounding box center [591, 156] width 41 height 8
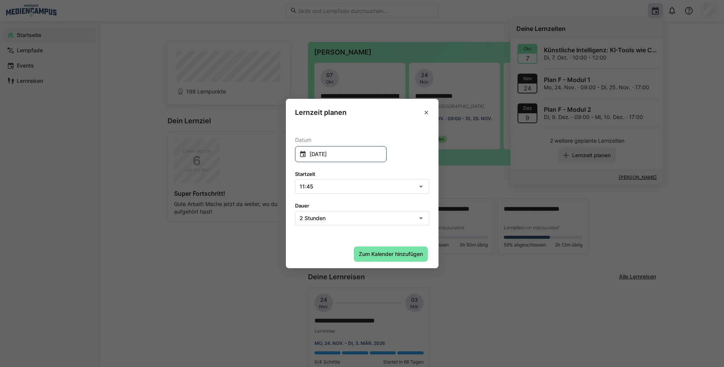
click at [359, 152] on input "20. September 2025" at bounding box center [344, 154] width 76 height 8
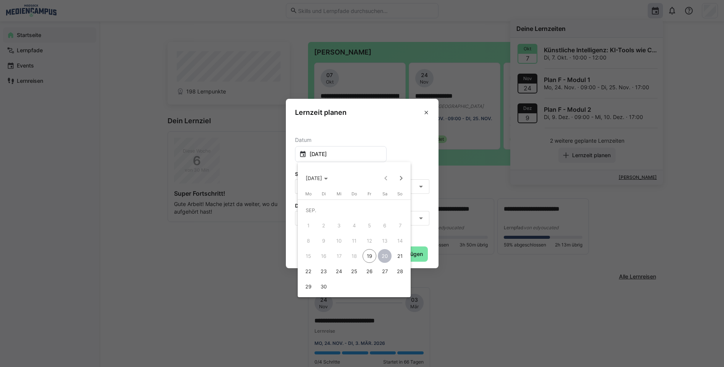
click at [310, 273] on span "22" at bounding box center [308, 271] width 14 height 14
type input "22. September 2025"
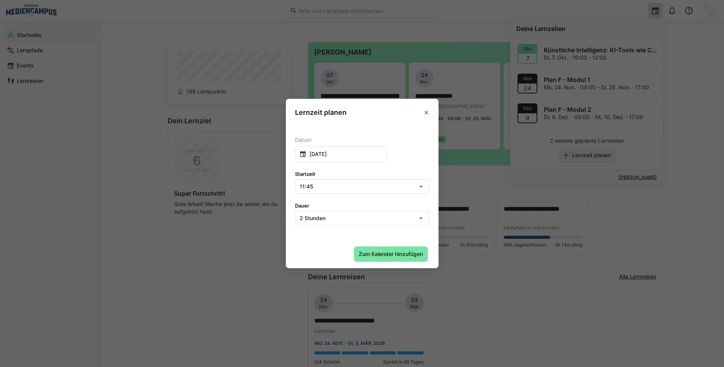
click at [381, 187] on div "11:45" at bounding box center [359, 187] width 118 height 6
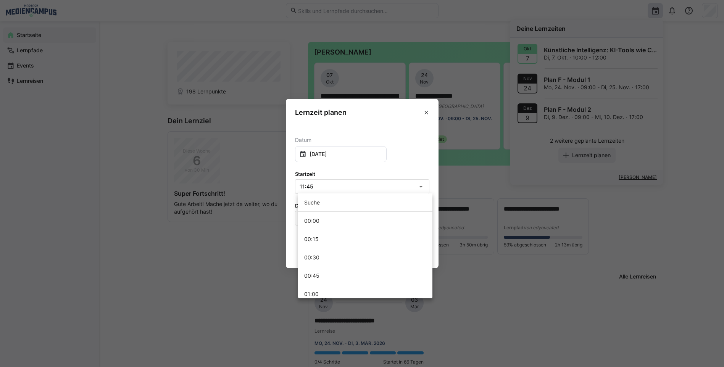
scroll to position [793, 0]
click at [391, 161] on div at bounding box center [362, 183] width 724 height 367
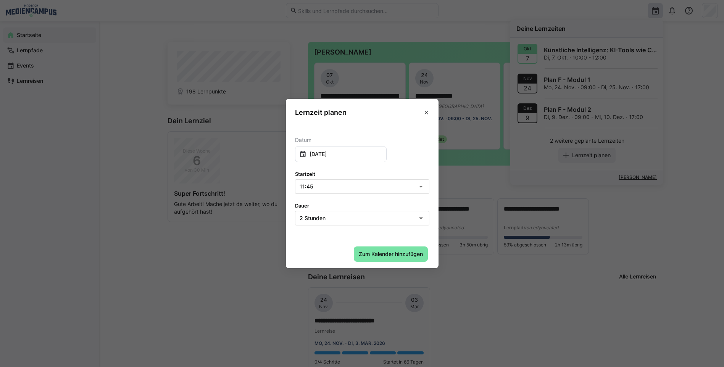
click at [364, 189] on div "11:45" at bounding box center [359, 187] width 118 height 6
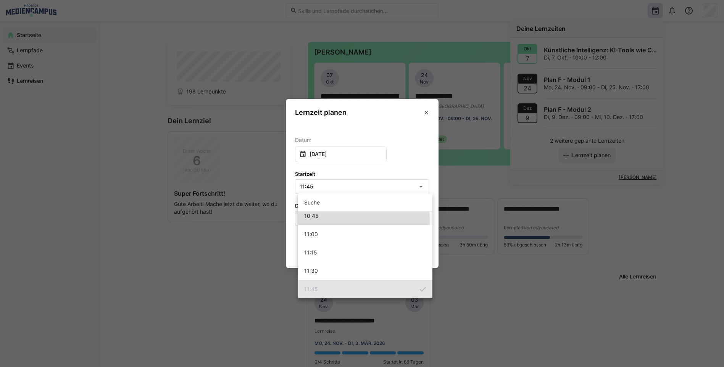
click at [345, 220] on mat-option "10:45" at bounding box center [365, 216] width 134 height 18
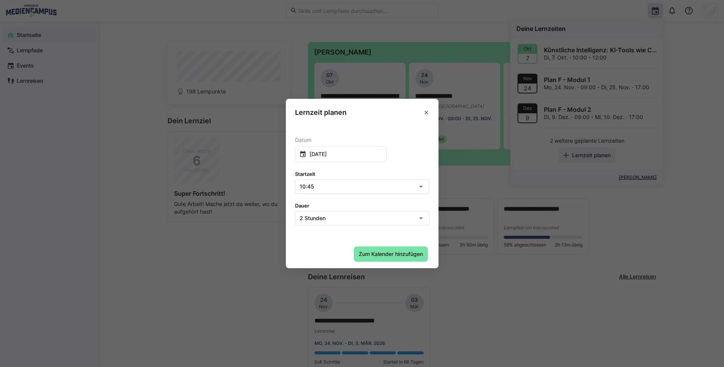
click at [349, 219] on div "2 Stunden" at bounding box center [359, 218] width 118 height 6
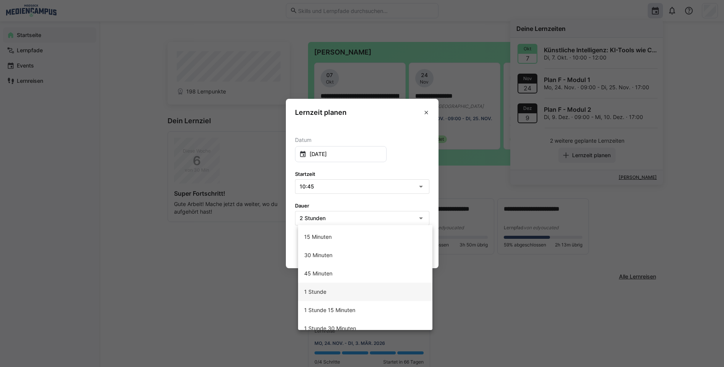
scroll to position [0, 0]
click at [341, 254] on mat-option "30 Minuten" at bounding box center [365, 256] width 134 height 18
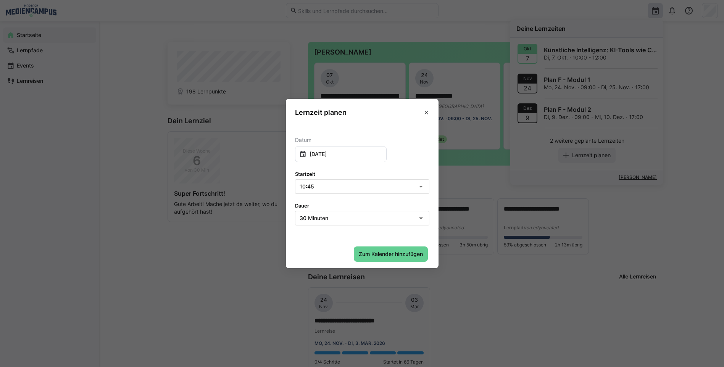
click at [395, 253] on span "Zum Kalender hinzufügen" at bounding box center [391, 254] width 66 height 8
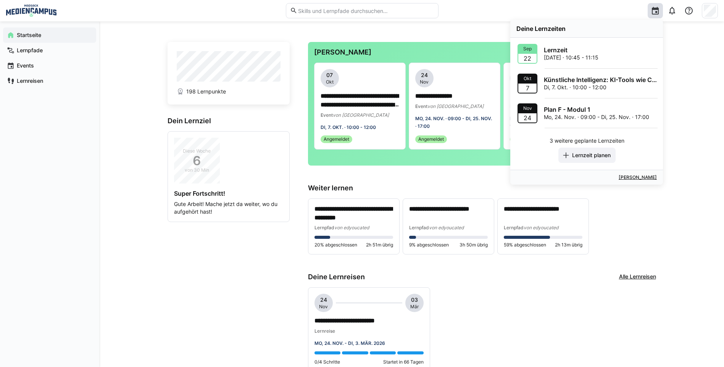
click at [633, 175] on link "Kalender öffnen" at bounding box center [638, 177] width 38 height 6
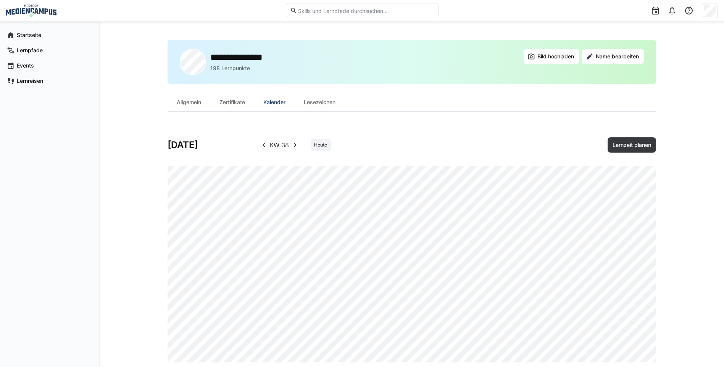
click at [544, 108] on eds-tab-group "Allgemein Zertifikate Kalender Lesezeichen" at bounding box center [412, 102] width 489 height 19
click at [29, 14] on img at bounding box center [31, 11] width 50 height 12
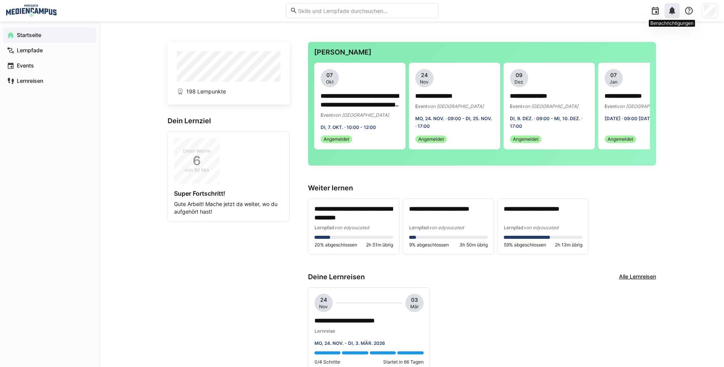
click at [673, 6] on eds-icon at bounding box center [671, 10] width 9 height 9
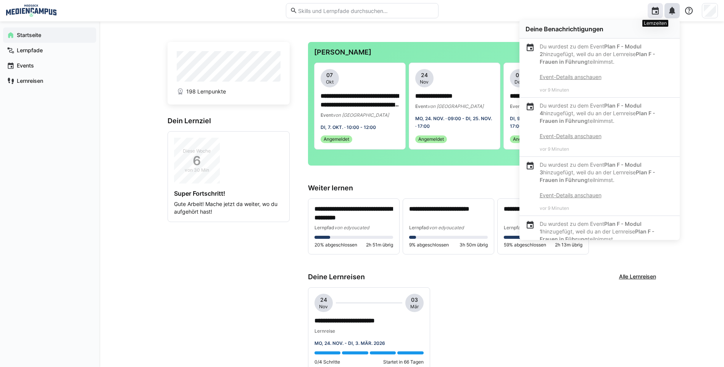
click at [656, 6] on eds-icon at bounding box center [655, 10] width 9 height 9
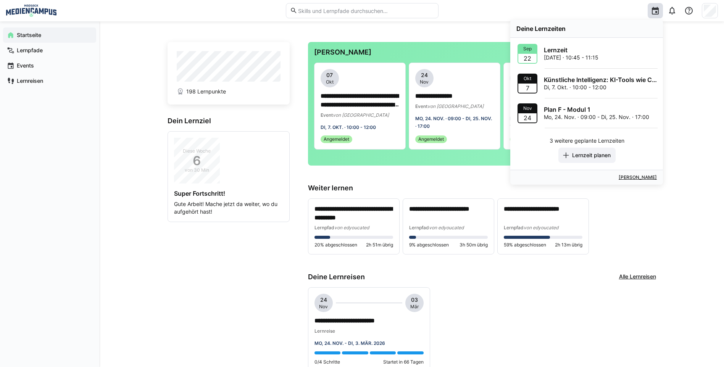
click at [592, 55] on p "Mo, 22. Sep. · 10:45 - 11:15" at bounding box center [571, 58] width 55 height 8
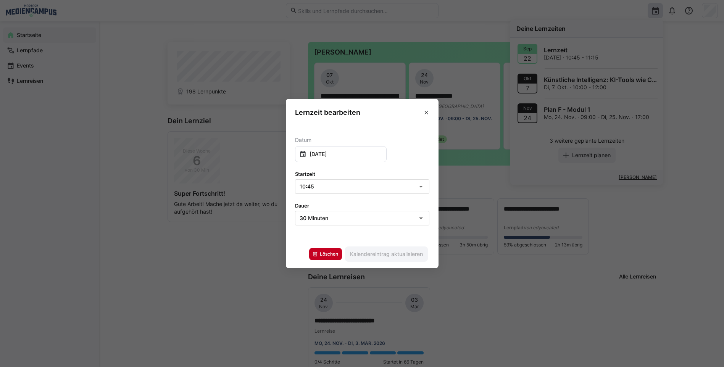
click at [324, 250] on span "Löschen" at bounding box center [325, 254] width 33 height 12
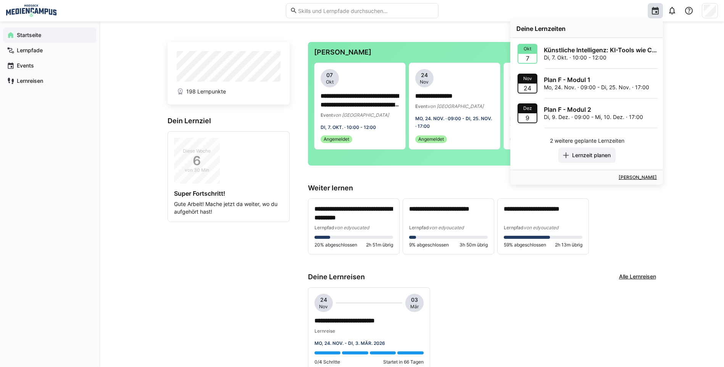
click at [676, 48] on div "**********" at bounding box center [411, 363] width 625 height 685
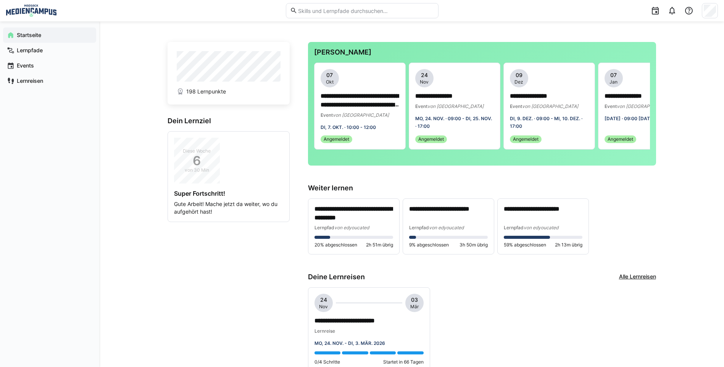
click at [653, 214] on div "**********" at bounding box center [482, 226] width 348 height 56
click at [670, 8] on eds-icon at bounding box center [671, 10] width 9 height 9
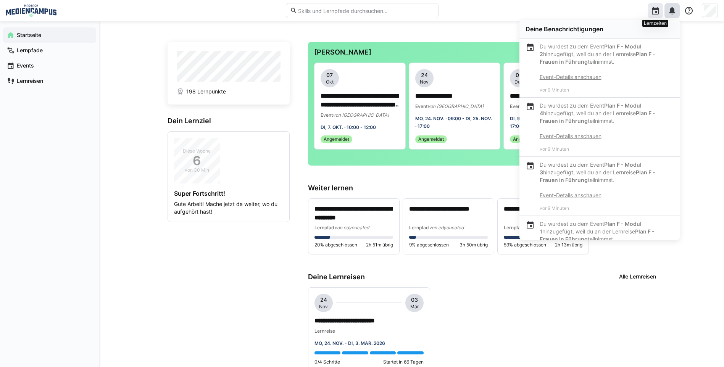
click at [656, 8] on eds-icon at bounding box center [655, 10] width 9 height 9
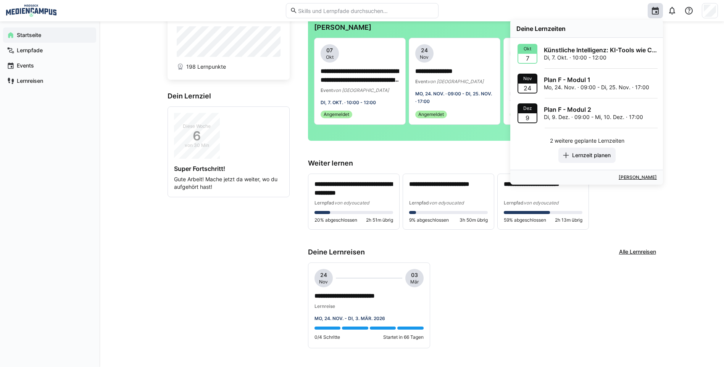
scroll to position [38, 0]
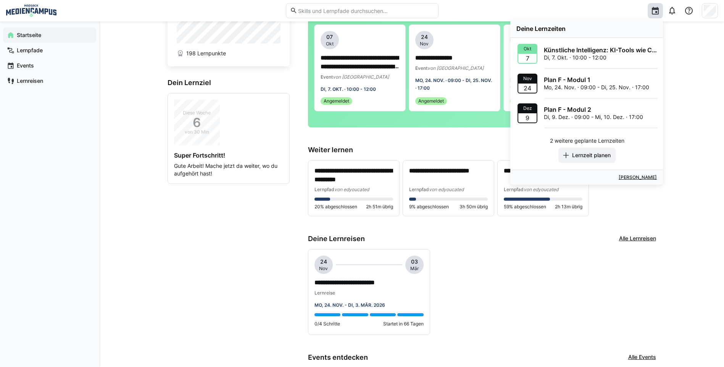
click at [632, 177] on link "Kalender öffnen" at bounding box center [638, 177] width 38 height 6
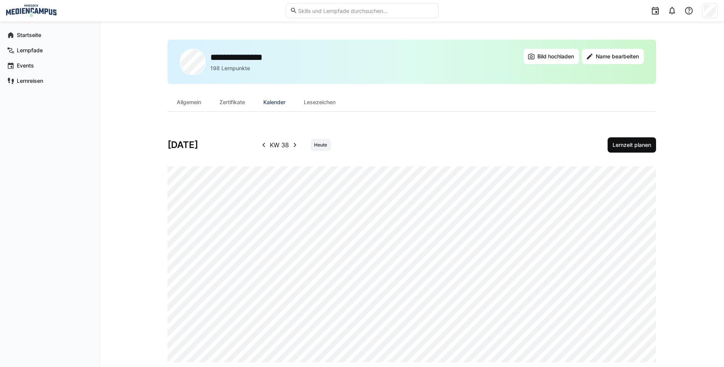
click at [644, 147] on span "Lernzeit planen" at bounding box center [631, 145] width 41 height 8
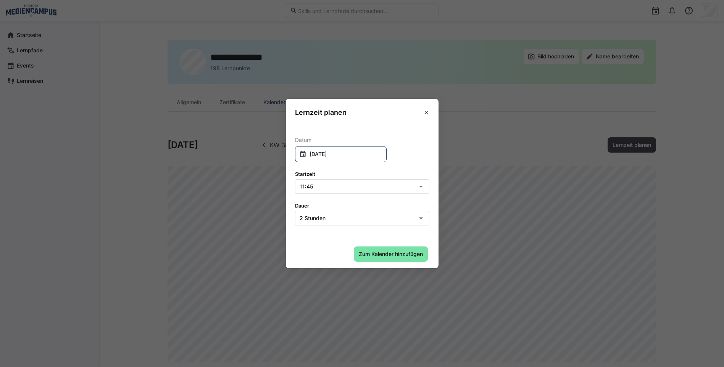
click at [364, 157] on input "20. September 2025" at bounding box center [344, 154] width 76 height 8
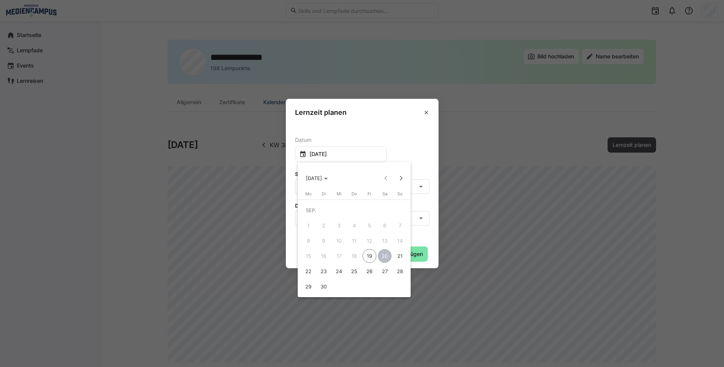
click at [303, 272] on span "22" at bounding box center [308, 271] width 14 height 14
type input "22. September 2025"
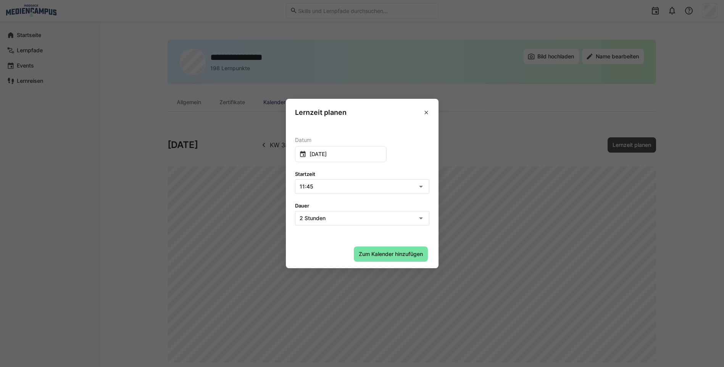
click at [358, 193] on div "11:45" at bounding box center [362, 187] width 134 height 14
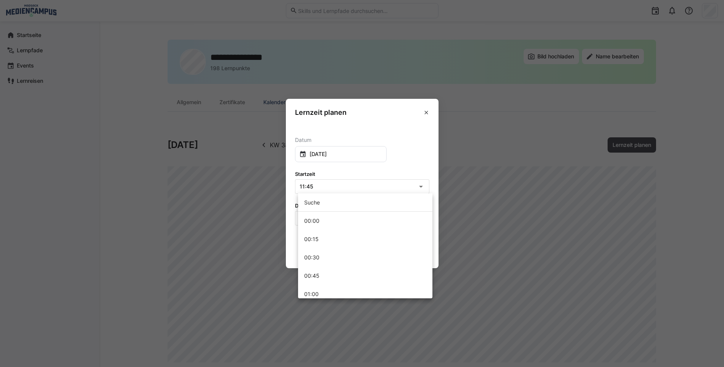
scroll to position [793, 0]
click at [353, 223] on mat-option "10:45" at bounding box center [365, 216] width 134 height 18
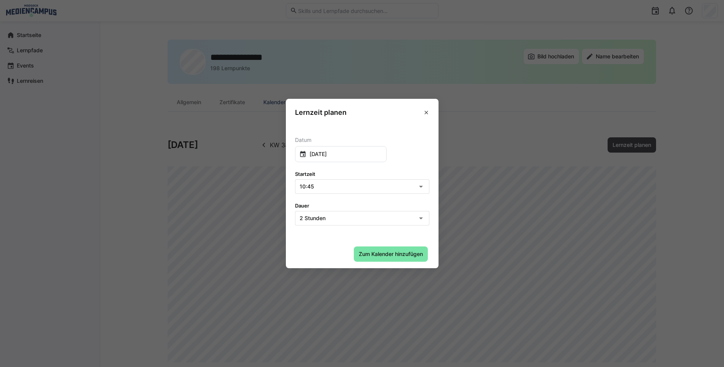
click at [359, 224] on div "2 Stunden" at bounding box center [362, 218] width 134 height 14
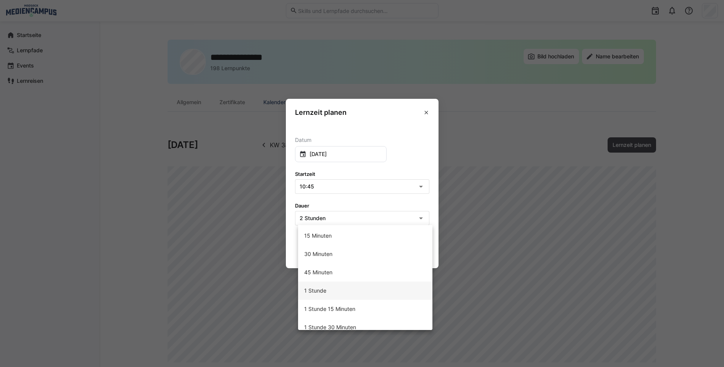
scroll to position [0, 0]
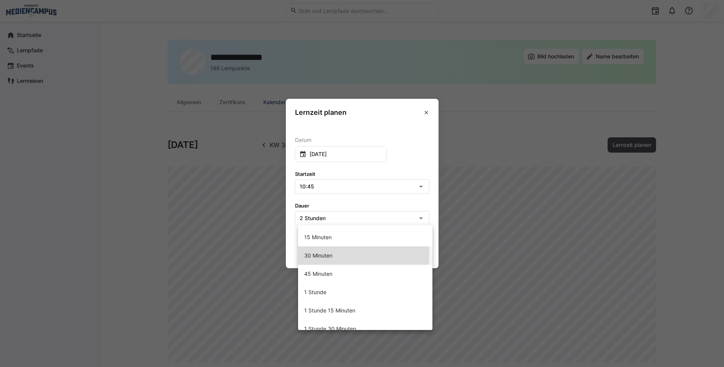
click at [348, 255] on mat-option "30 Minuten" at bounding box center [365, 256] width 134 height 18
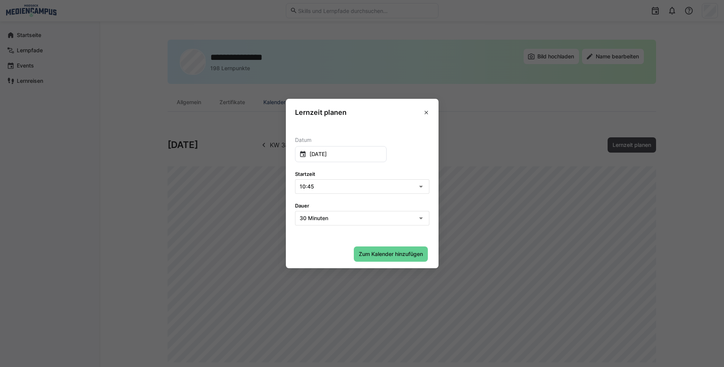
click at [397, 255] on span "Zum Kalender hinzufügen" at bounding box center [391, 254] width 66 height 8
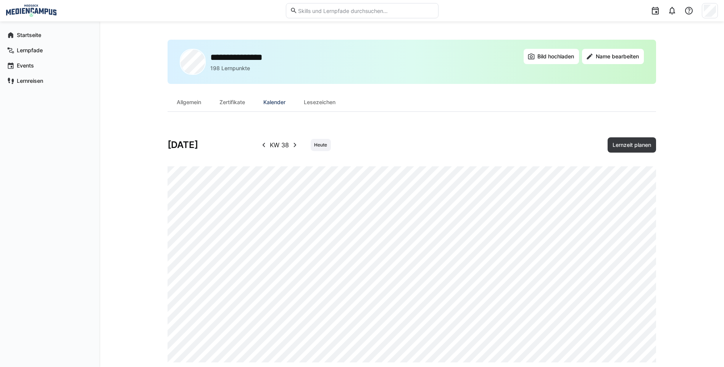
click at [296, 147] on eds-icon at bounding box center [294, 144] width 9 height 9
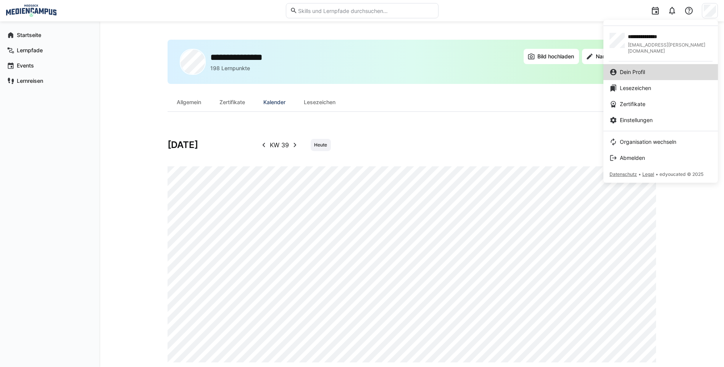
click at [664, 68] on div "Dein Profil" at bounding box center [660, 72] width 102 height 8
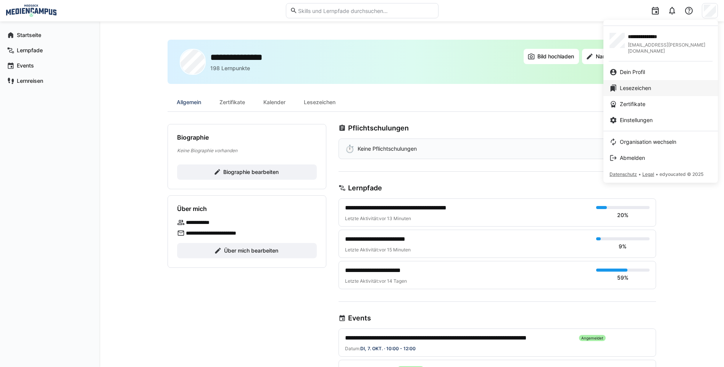
click at [669, 84] on div "Lesezeichen" at bounding box center [660, 88] width 102 height 8
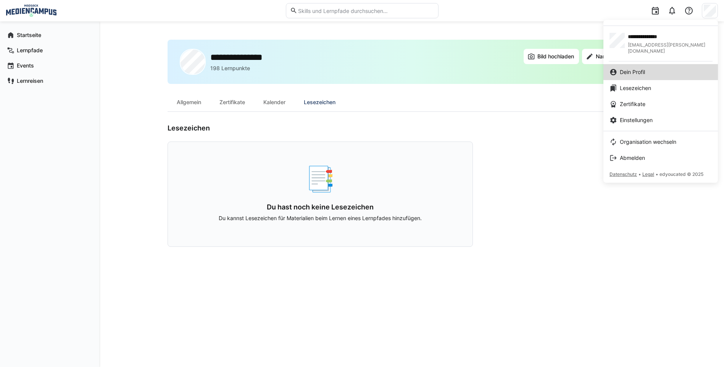
click at [701, 68] on div "Dein Profil" at bounding box center [660, 72] width 102 height 8
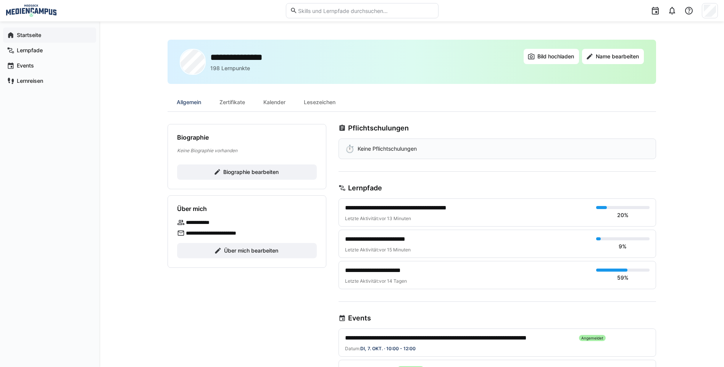
click at [0, 0] on app-navigation-label "Startseite" at bounding box center [0, 0] width 0 height 0
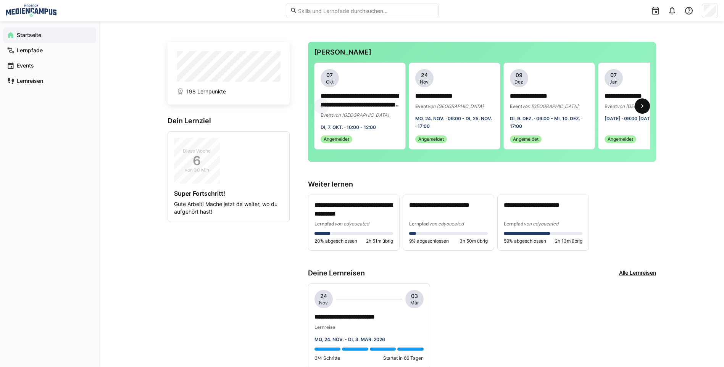
click at [643, 110] on eds-icon at bounding box center [642, 106] width 8 height 8
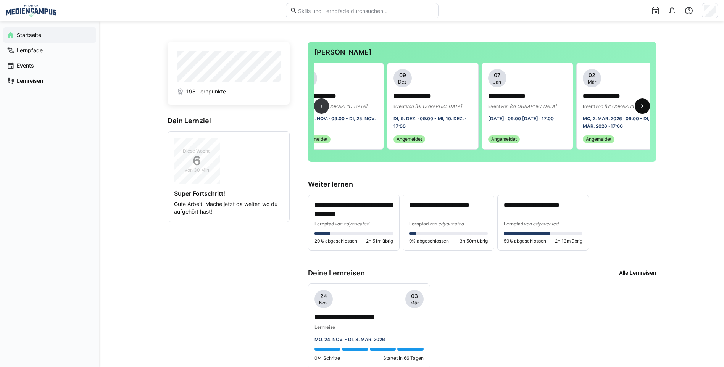
scroll to position [0, 134]
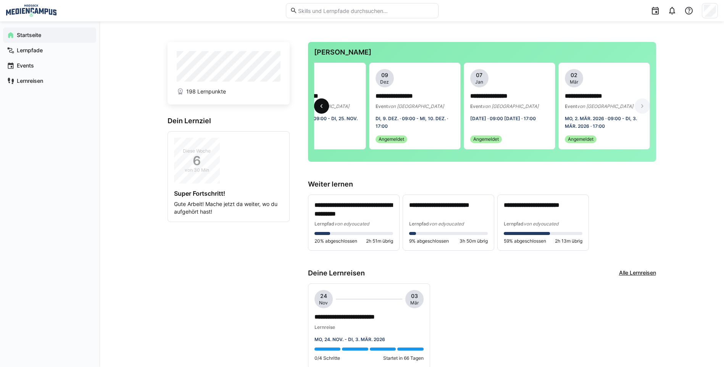
click at [317, 112] on span at bounding box center [321, 105] width 15 height 15
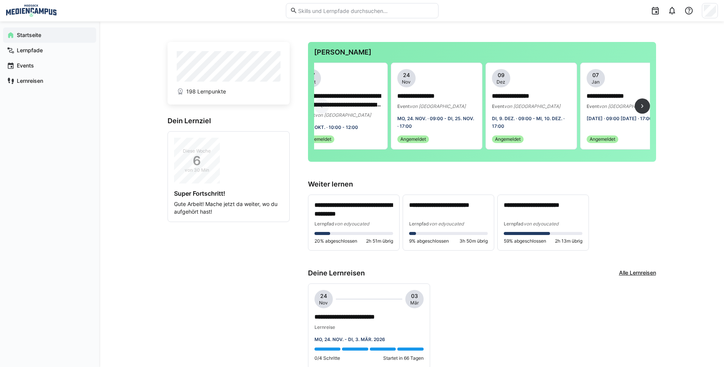
scroll to position [0, 0]
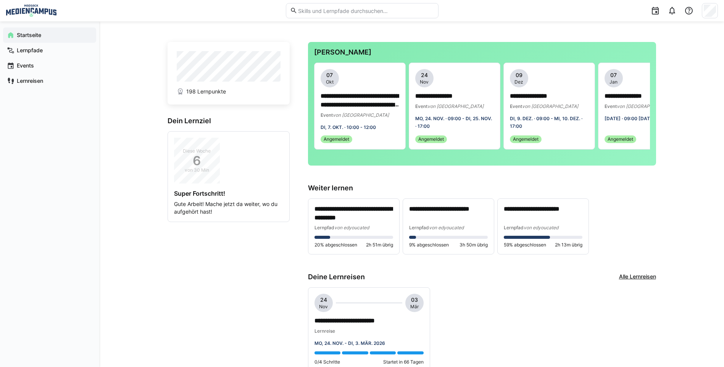
click at [116, 96] on div "**********" at bounding box center [411, 363] width 625 height 685
click at [153, 202] on div "**********" at bounding box center [411, 363] width 625 height 685
click at [140, 204] on div "**********" at bounding box center [411, 363] width 625 height 685
click at [235, 307] on app-home-left "198 Lernpunkte Dein Lernziel Diese Woche 6 von 30 Min Super Fortschritt! Gute A…" at bounding box center [229, 365] width 122 height 646
click at [235, 306] on app-home-left "198 Lernpunkte Dein Lernziel Diese Woche 6 von 30 Min Super Fortschritt! Gute A…" at bounding box center [229, 365] width 122 height 646
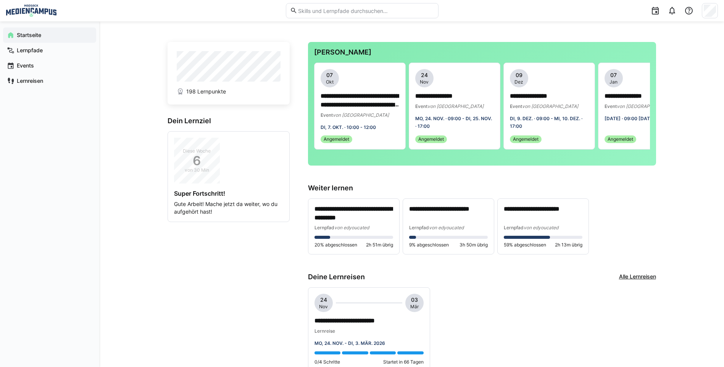
click at [235, 306] on app-home-left "198 Lernpunkte Dein Lernziel Diese Woche 6 von 30 Min Super Fortschritt! Gute A…" at bounding box center [229, 365] width 122 height 646
click at [674, 6] on eds-icon at bounding box center [671, 10] width 9 height 9
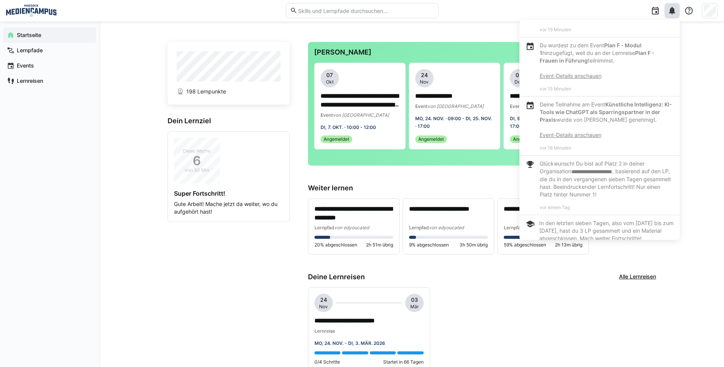
scroll to position [191, 0]
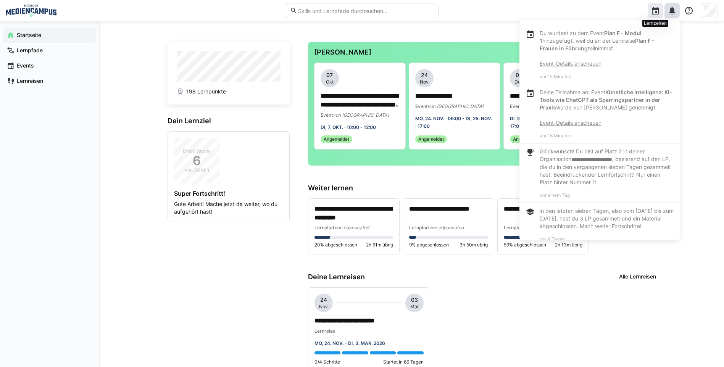
click at [660, 8] on div at bounding box center [655, 10] width 15 height 15
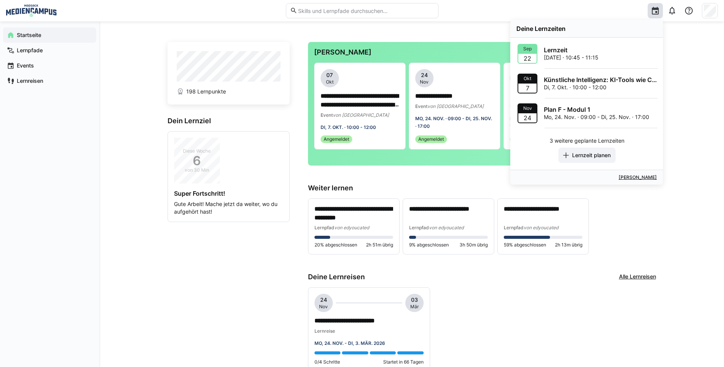
click at [595, 52] on p "Lernzeit" at bounding box center [571, 50] width 55 height 8
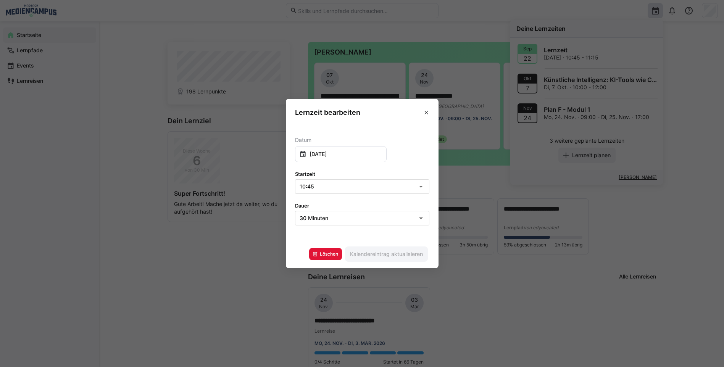
click at [328, 261] on app-form-action "Löschen Kalendereintrag aktualisieren" at bounding box center [369, 254] width 120 height 15
click at [329, 255] on span "Löschen" at bounding box center [329, 254] width 20 height 6
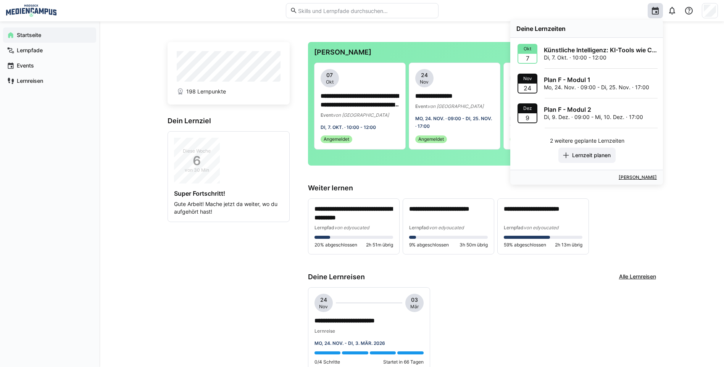
click at [575, 49] on p "Künstliche Intelligenz: KI-Tools wie ChatGPT als Sparringspartner in der Praxis" at bounding box center [601, 50] width 114 height 8
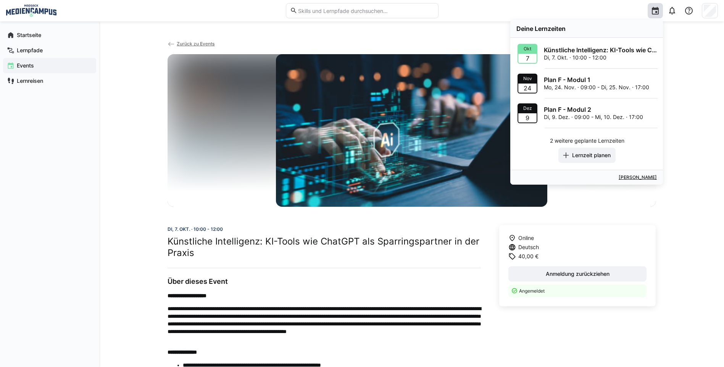
drag, startPoint x: 614, startPoint y: 49, endPoint x: 511, endPoint y: 135, distance: 134.5
click at [511, 134] on div "Okt 7 Künstliche Intelligenz: KI-Tools wie ChatGPT als Sparringspartner in der …" at bounding box center [586, 104] width 153 height 132
click at [563, 199] on div at bounding box center [412, 130] width 489 height 153
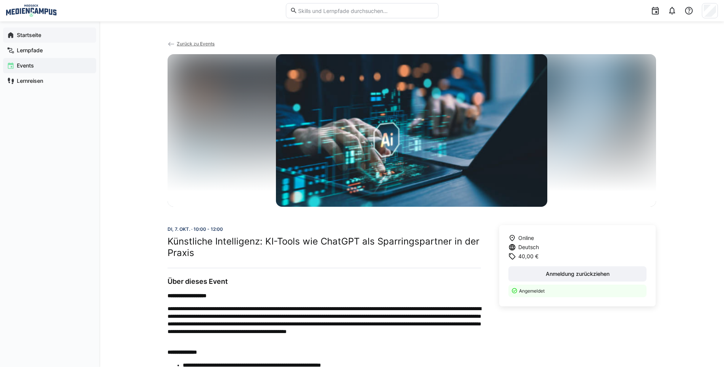
click at [58, 31] on div "Startseite" at bounding box center [49, 34] width 93 height 15
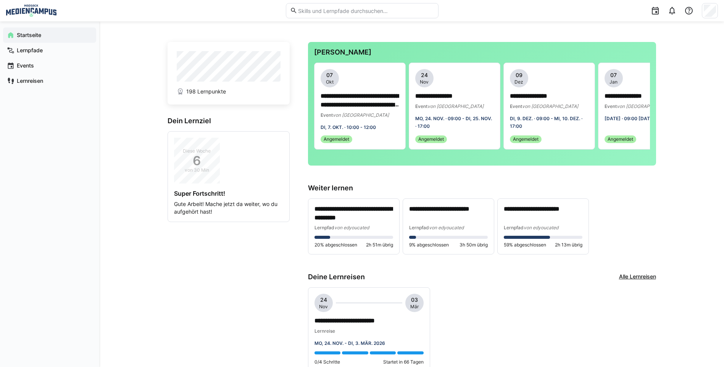
click at [132, 268] on div "**********" at bounding box center [411, 300] width 625 height 558
click at [508, 276] on app-home-right "**********" at bounding box center [482, 365] width 348 height 646
click at [537, 280] on app-home-right "**********" at bounding box center [482, 365] width 348 height 646
click at [496, 281] on div "Deine Lernreisen Alle Lernreisen" at bounding box center [482, 277] width 348 height 8
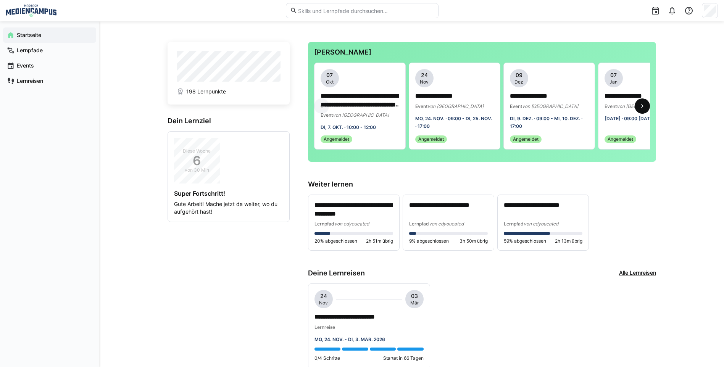
click at [648, 110] on span at bounding box center [642, 105] width 15 height 15
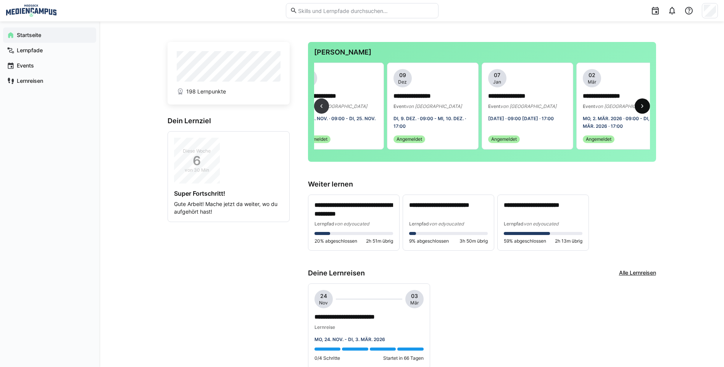
scroll to position [0, 134]
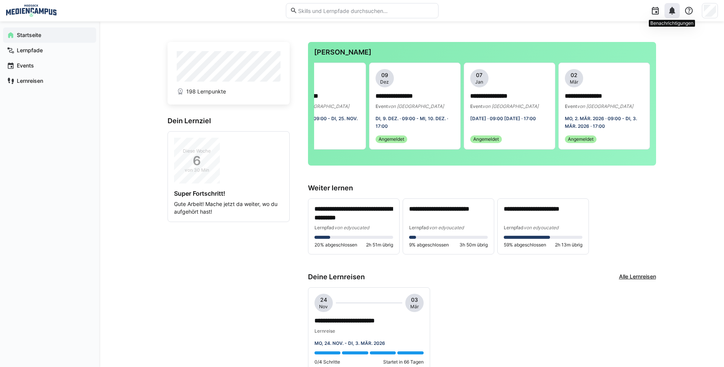
click at [676, 11] on eds-icon at bounding box center [671, 10] width 9 height 9
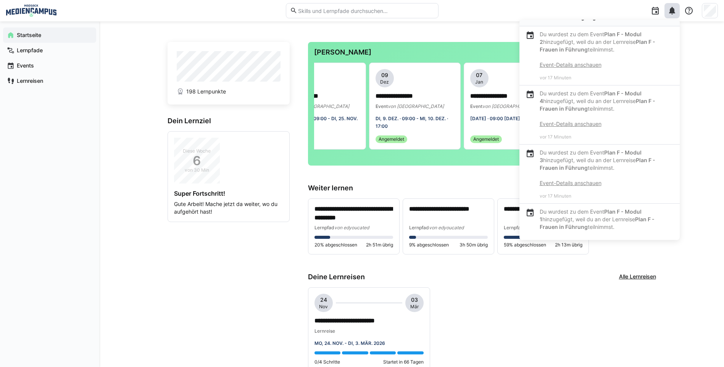
scroll to position [0, 0]
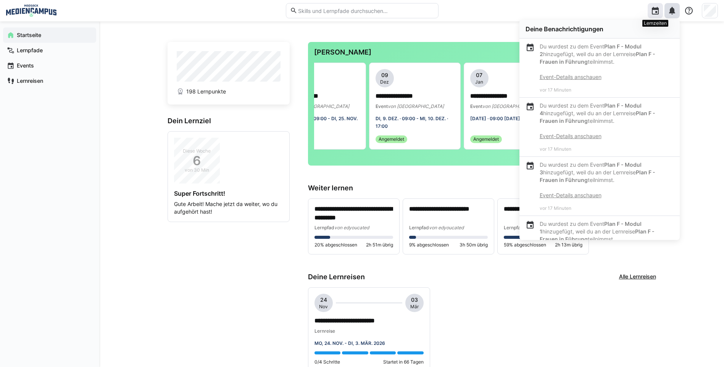
click at [651, 8] on eds-icon at bounding box center [655, 10] width 9 height 9
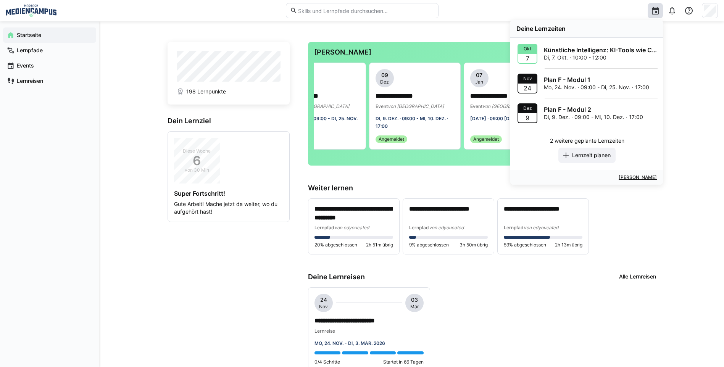
click at [625, 178] on link "Kalender öffnen" at bounding box center [638, 177] width 38 height 6
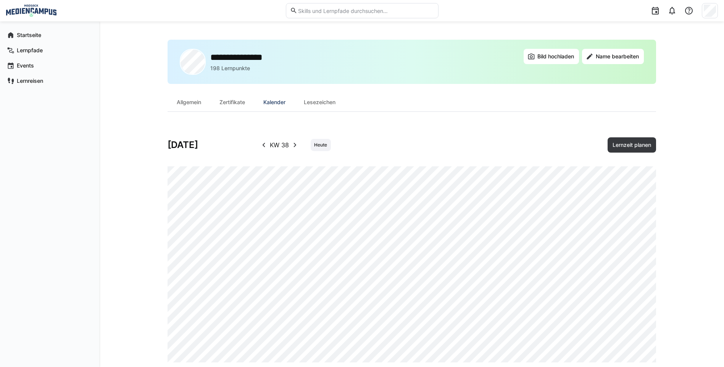
click at [298, 148] on eds-icon at bounding box center [294, 144] width 9 height 9
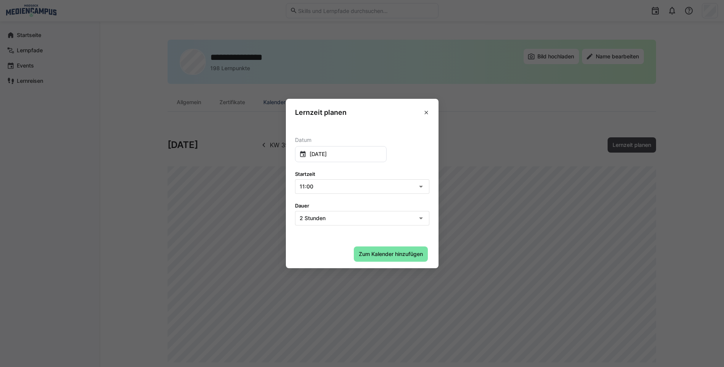
click at [234, 262] on eds-dialog "Lernzeit planen Datum 22. September 2025 Startzeit 11:00 Dauer 2 Stunden Zum Ka…" at bounding box center [362, 183] width 724 height 367
drag, startPoint x: 286, startPoint y: 165, endPoint x: 341, endPoint y: 189, distance: 60.0
click at [341, 189] on div "11:00" at bounding box center [359, 187] width 118 height 6
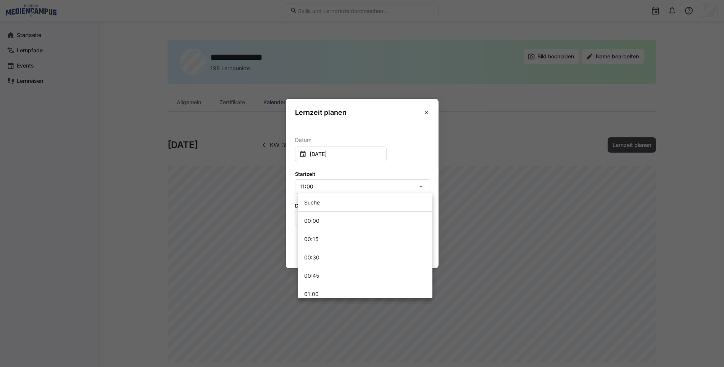
scroll to position [738, 0]
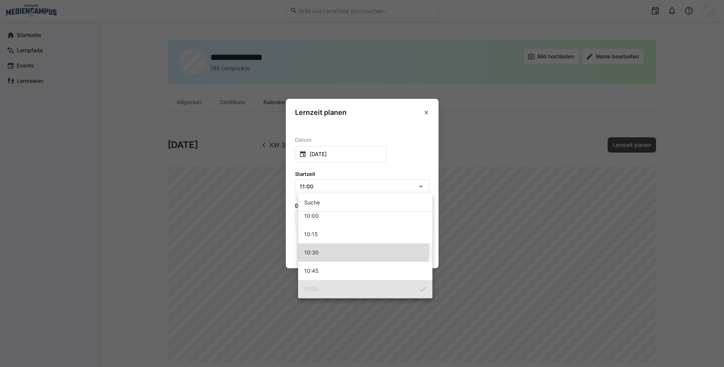
click at [329, 248] on mat-option "10:30" at bounding box center [365, 252] width 134 height 18
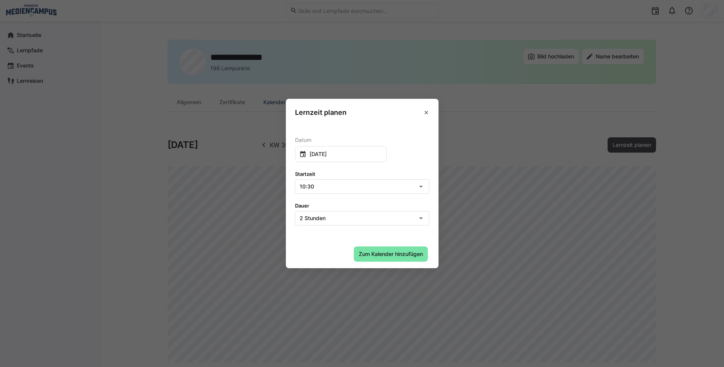
click at [348, 214] on div "2 Stunden" at bounding box center [362, 218] width 134 height 14
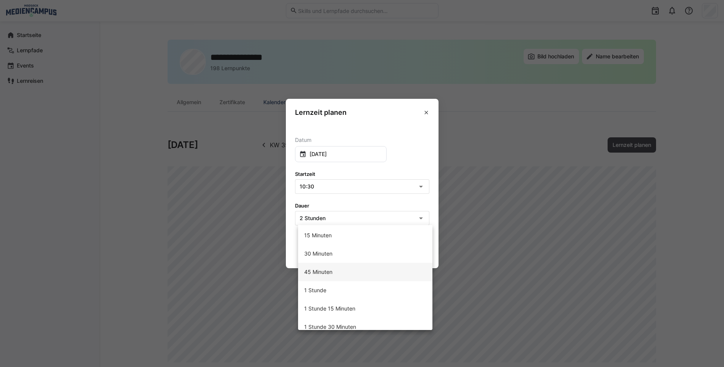
scroll to position [0, 0]
click at [340, 252] on mat-option "30 Minuten" at bounding box center [365, 256] width 134 height 18
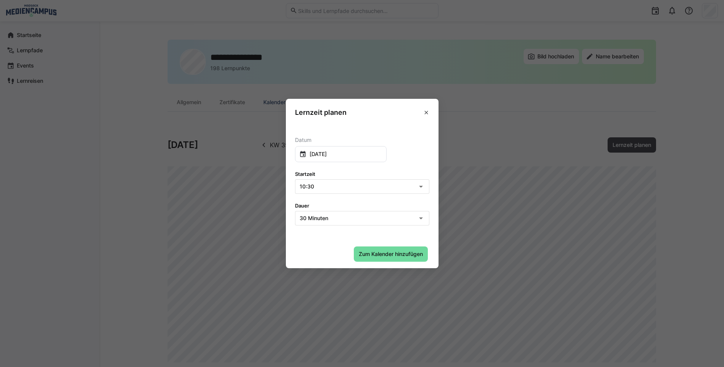
click at [382, 255] on span "Zum Kalender hinzufügen" at bounding box center [391, 254] width 66 height 8
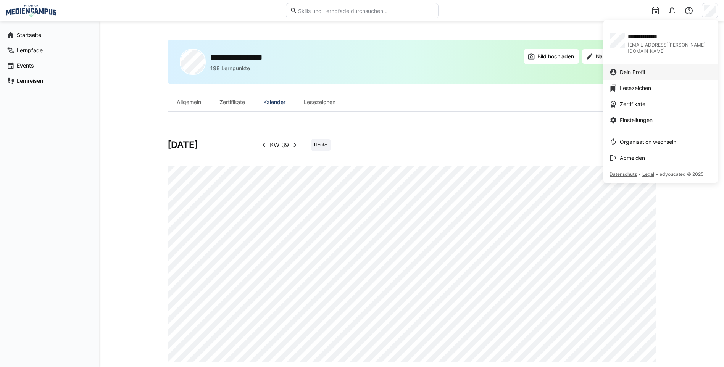
click at [691, 64] on link "Dein Profil" at bounding box center [660, 72] width 114 height 16
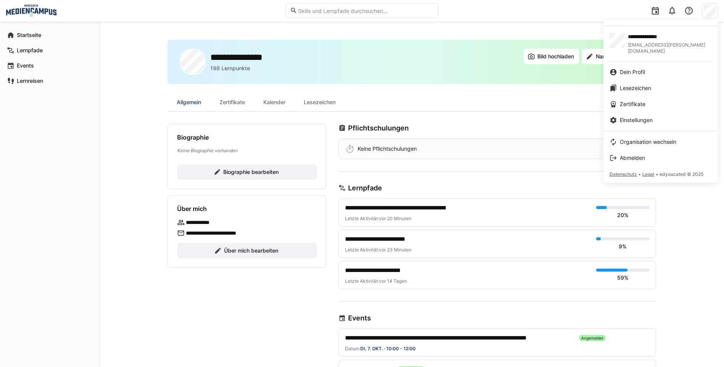
drag, startPoint x: 579, startPoint y: 105, endPoint x: 589, endPoint y: 94, distance: 14.6
click at [579, 105] on div at bounding box center [362, 183] width 724 height 367
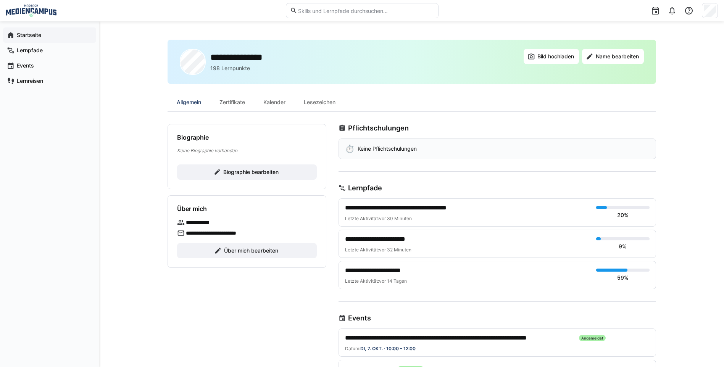
click at [75, 42] on div "Startseite" at bounding box center [49, 34] width 93 height 15
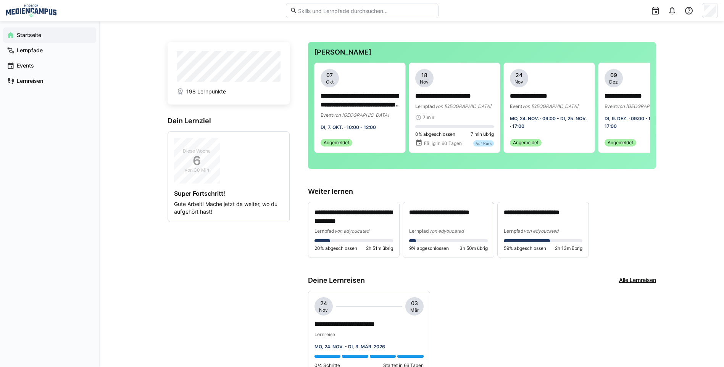
click at [559, 283] on app-home-right "**********" at bounding box center [482, 367] width 348 height 650
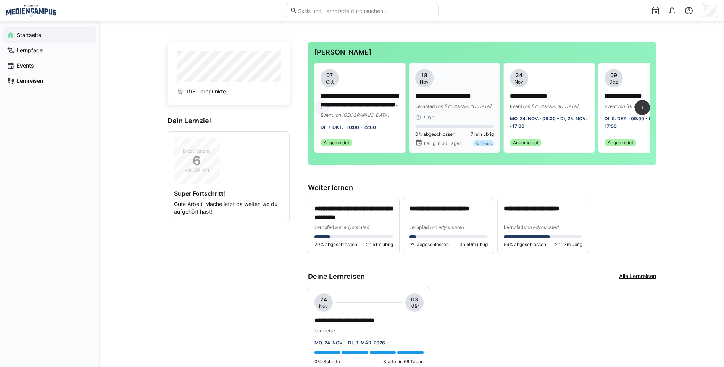
click at [461, 75] on app-date-bubble "18 Nov" at bounding box center [454, 78] width 79 height 18
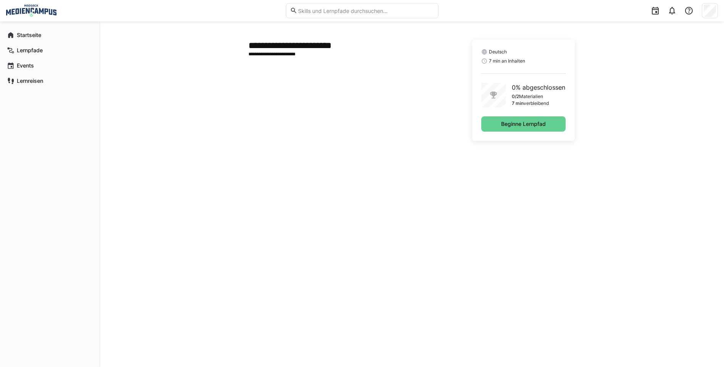
click at [508, 127] on span "Beginne Lernpfad" at bounding box center [523, 124] width 47 height 8
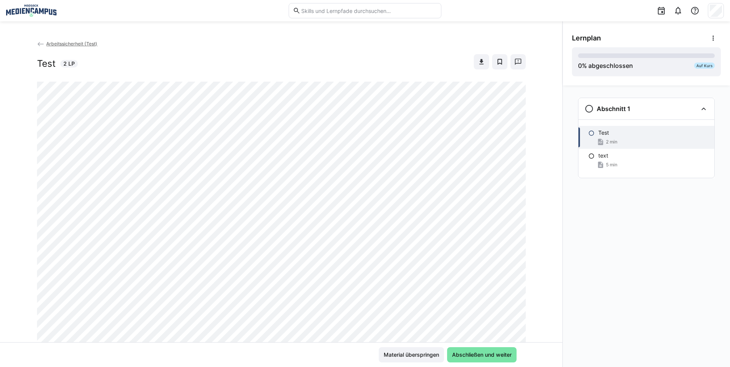
click at [64, 45] on span "Arbeitssicherheit (Test)" at bounding box center [71, 44] width 51 height 6
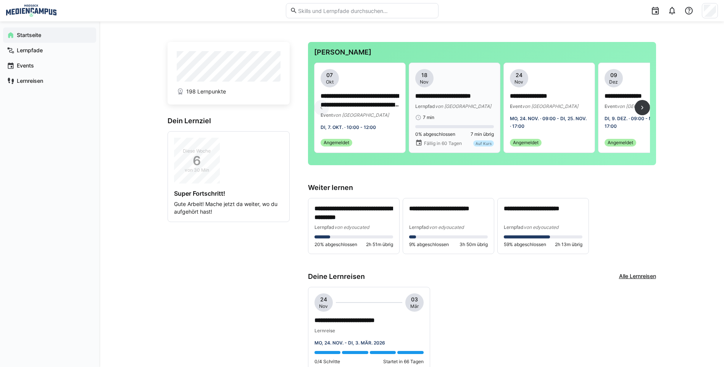
click at [459, 82] on app-date-bubble "18 Nov" at bounding box center [454, 78] width 79 height 18
click at [458, 76] on app-date-bubble "18 Nov" at bounding box center [454, 78] width 79 height 18
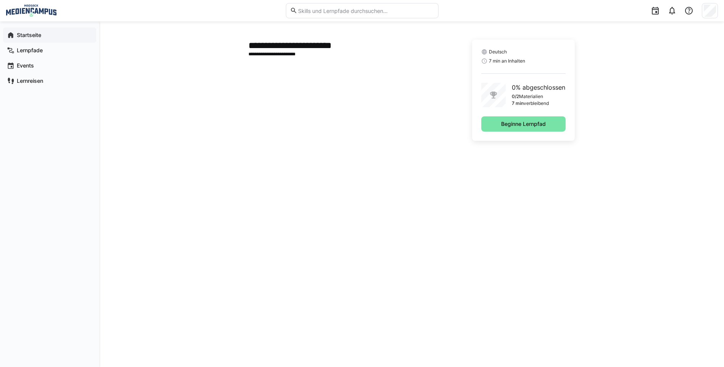
click at [64, 36] on span "Startseite" at bounding box center [54, 35] width 77 height 8
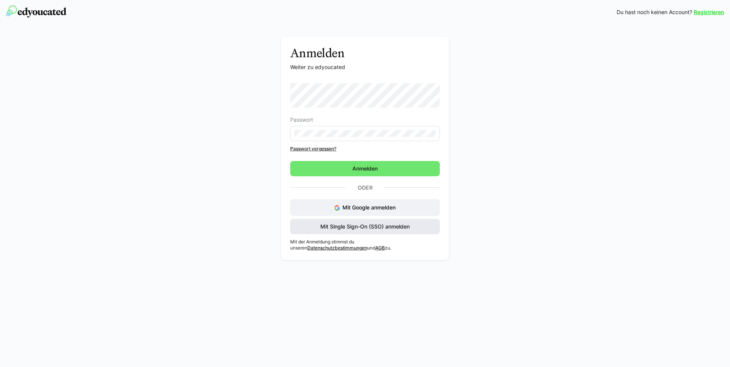
click at [375, 230] on span "Mit Single Sign-On (SSO) anmelden" at bounding box center [365, 227] width 92 height 8
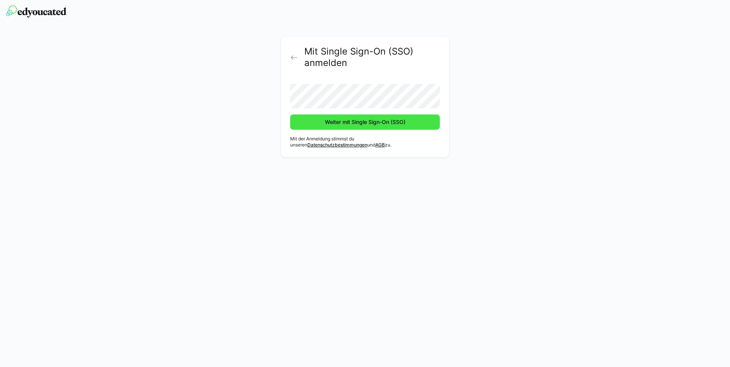
click at [363, 121] on span "Weiter mit Single Sign-On (SSO)" at bounding box center [365, 122] width 83 height 8
